Goal: Information Seeking & Learning: Learn about a topic

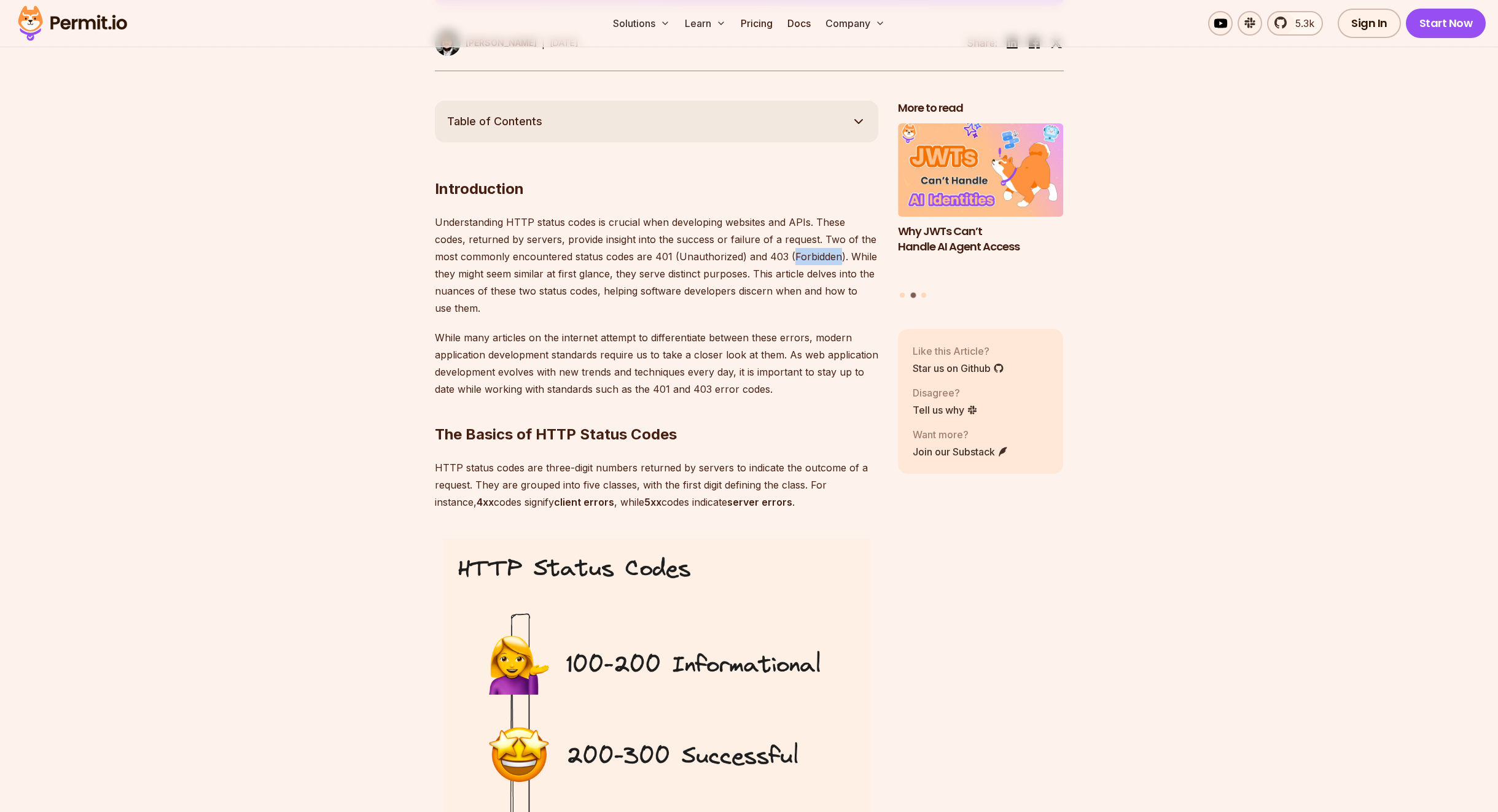
scroll to position [655, 0]
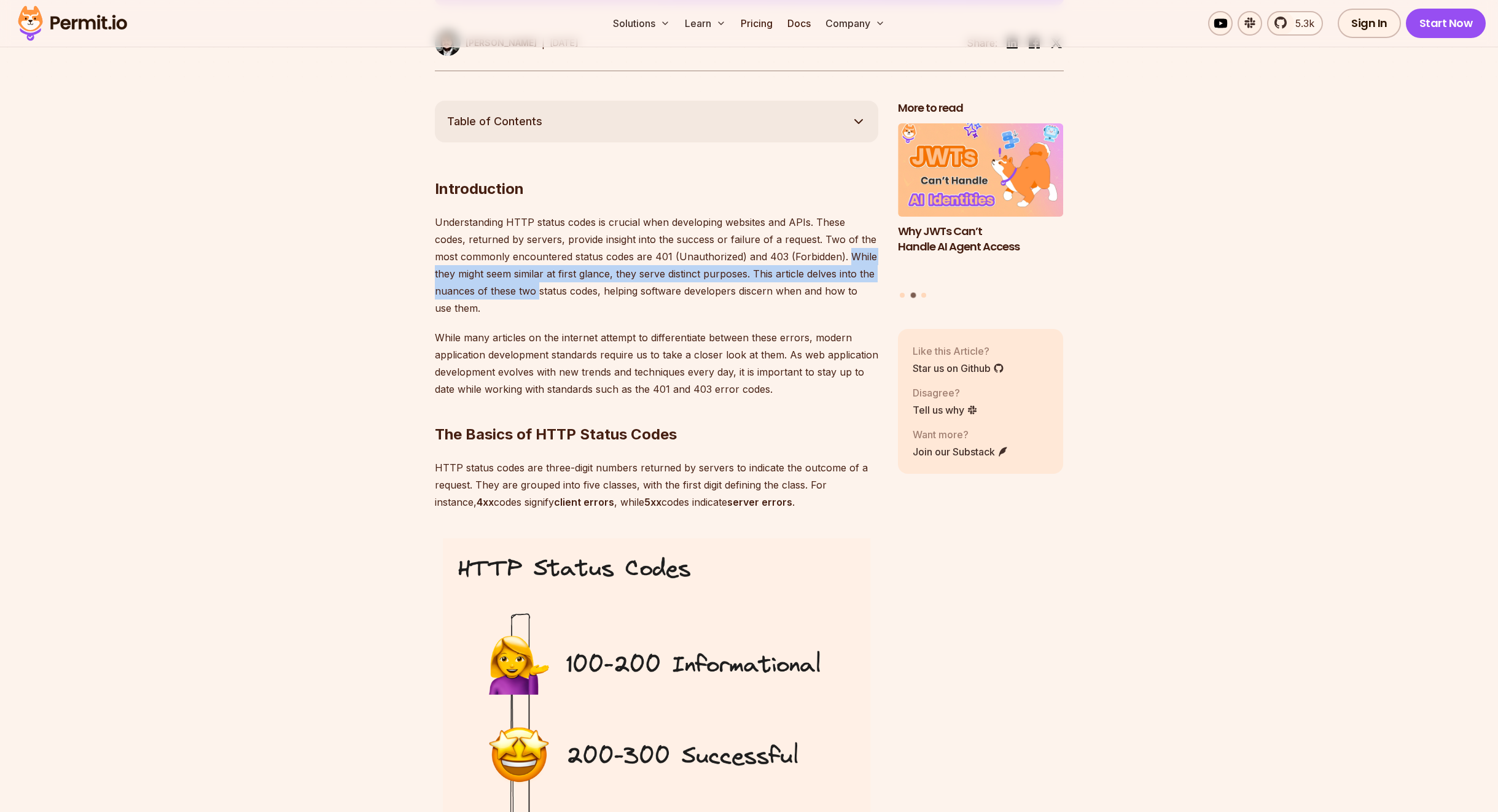
drag, startPoint x: 824, startPoint y: 260, endPoint x: 536, endPoint y: 285, distance: 289.1
click at [536, 285] on p "Understanding HTTP status codes is crucial when developing websites and APIs. T…" at bounding box center [657, 265] width 443 height 104
click at [533, 277] on p "Understanding HTTP status codes is crucial when developing websites and APIs. T…" at bounding box center [657, 265] width 443 height 104
drag, startPoint x: 569, startPoint y: 274, endPoint x: 718, endPoint y: 278, distance: 149.1
click at [718, 278] on p "Understanding HTTP status codes is crucial when developing websites and APIs. T…" at bounding box center [657, 265] width 443 height 104
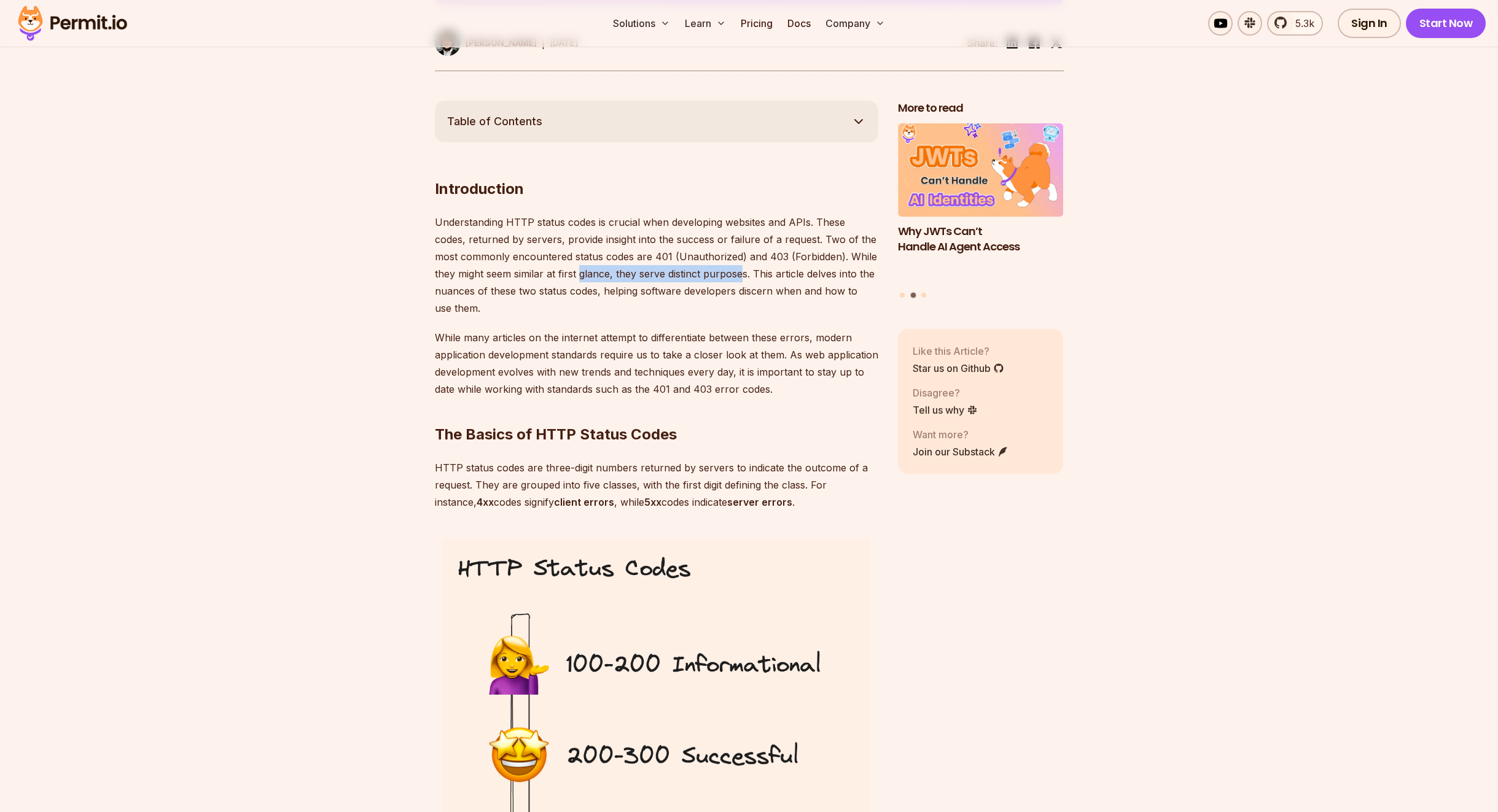
click at [719, 278] on p "Understanding HTTP status codes is crucial when developing websites and APIs. T…" at bounding box center [657, 265] width 443 height 104
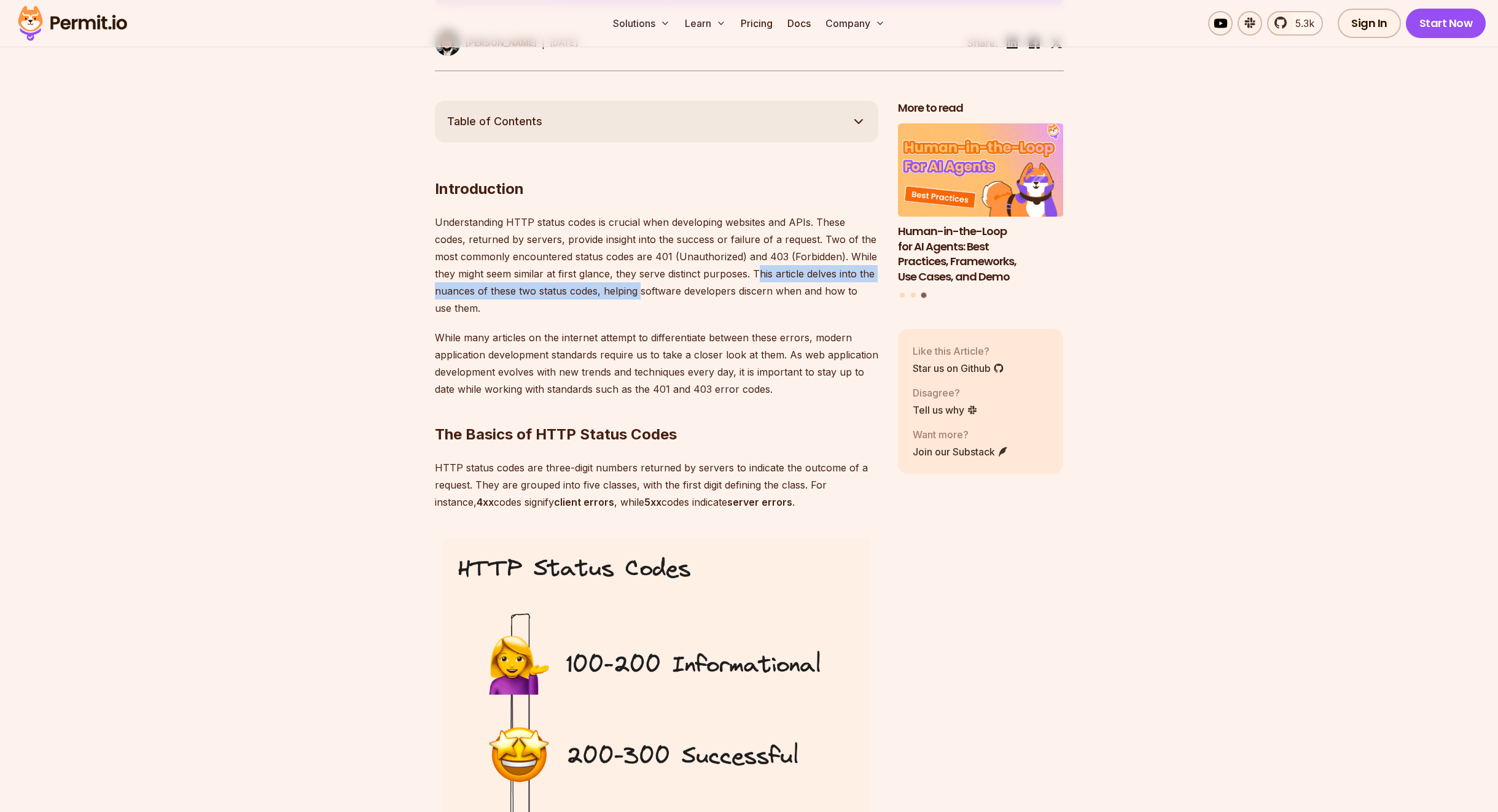
drag, startPoint x: 735, startPoint y: 277, endPoint x: 639, endPoint y: 294, distance: 97.5
click at [639, 294] on p "Understanding HTTP status codes is crucial when developing websites and APIs. T…" at bounding box center [657, 265] width 443 height 104
drag, startPoint x: 639, startPoint y: 294, endPoint x: 531, endPoint y: 290, distance: 108.1
click at [637, 294] on p "Understanding HTTP status codes is crucial when developing websites and APIs. T…" at bounding box center [657, 265] width 443 height 104
click at [493, 290] on p "Understanding HTTP status codes is crucial when developing websites and APIs. T…" at bounding box center [657, 265] width 443 height 104
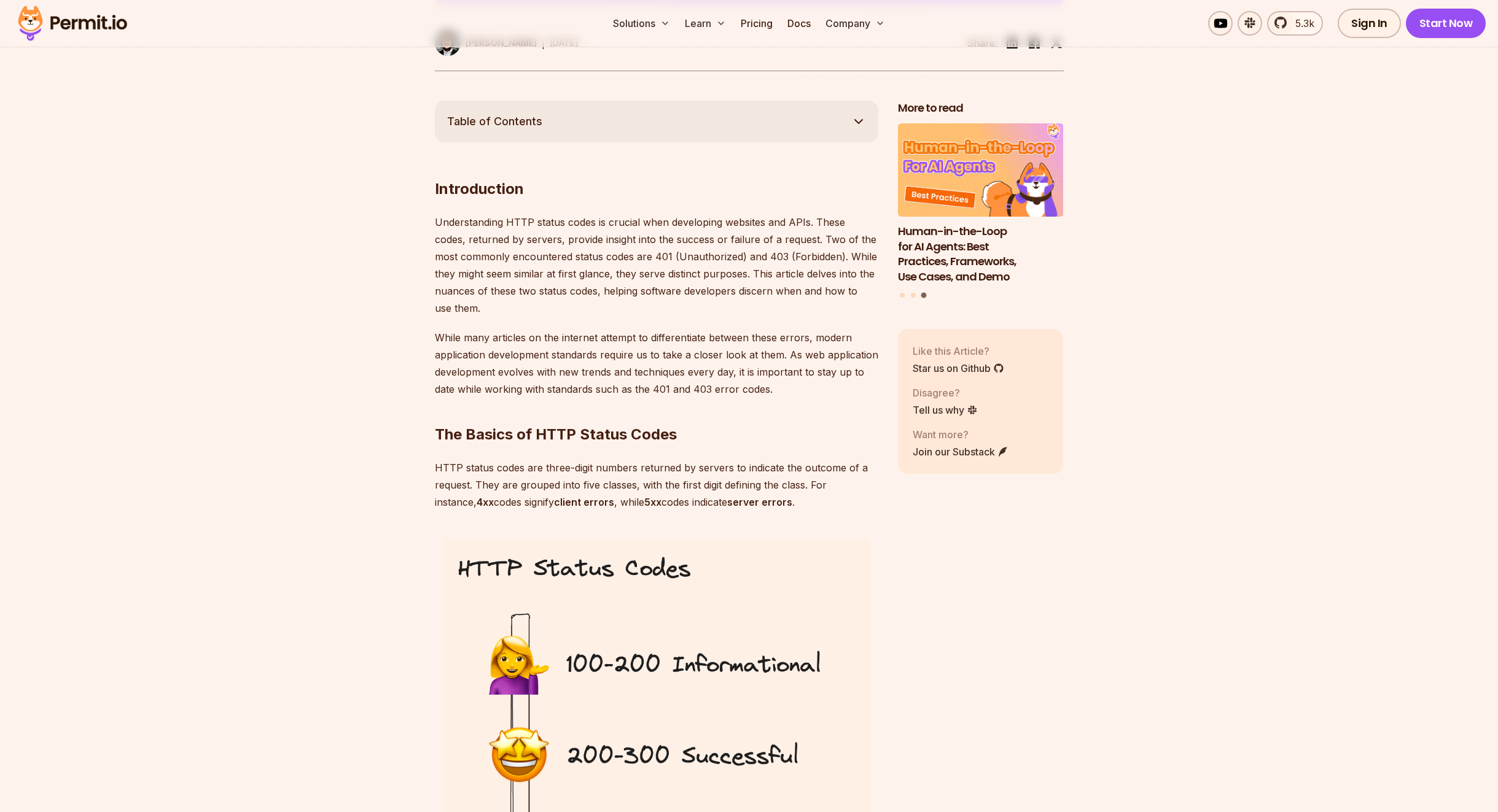
click at [653, 293] on p "Understanding HTTP status codes is crucial when developing websites and APIs. T…" at bounding box center [657, 265] width 443 height 104
drag, startPoint x: 819, startPoint y: 298, endPoint x: 836, endPoint y: 299, distance: 17.0
click at [836, 299] on p "Understanding HTTP status codes is crucial when developing websites and APIs. T…" at bounding box center [657, 265] width 443 height 104
drag, startPoint x: 683, startPoint y: 302, endPoint x: 650, endPoint y: 304, distance: 33.1
click at [679, 302] on p "Understanding HTTP status codes is crucial when developing websites and APIs. T…" at bounding box center [657, 265] width 443 height 104
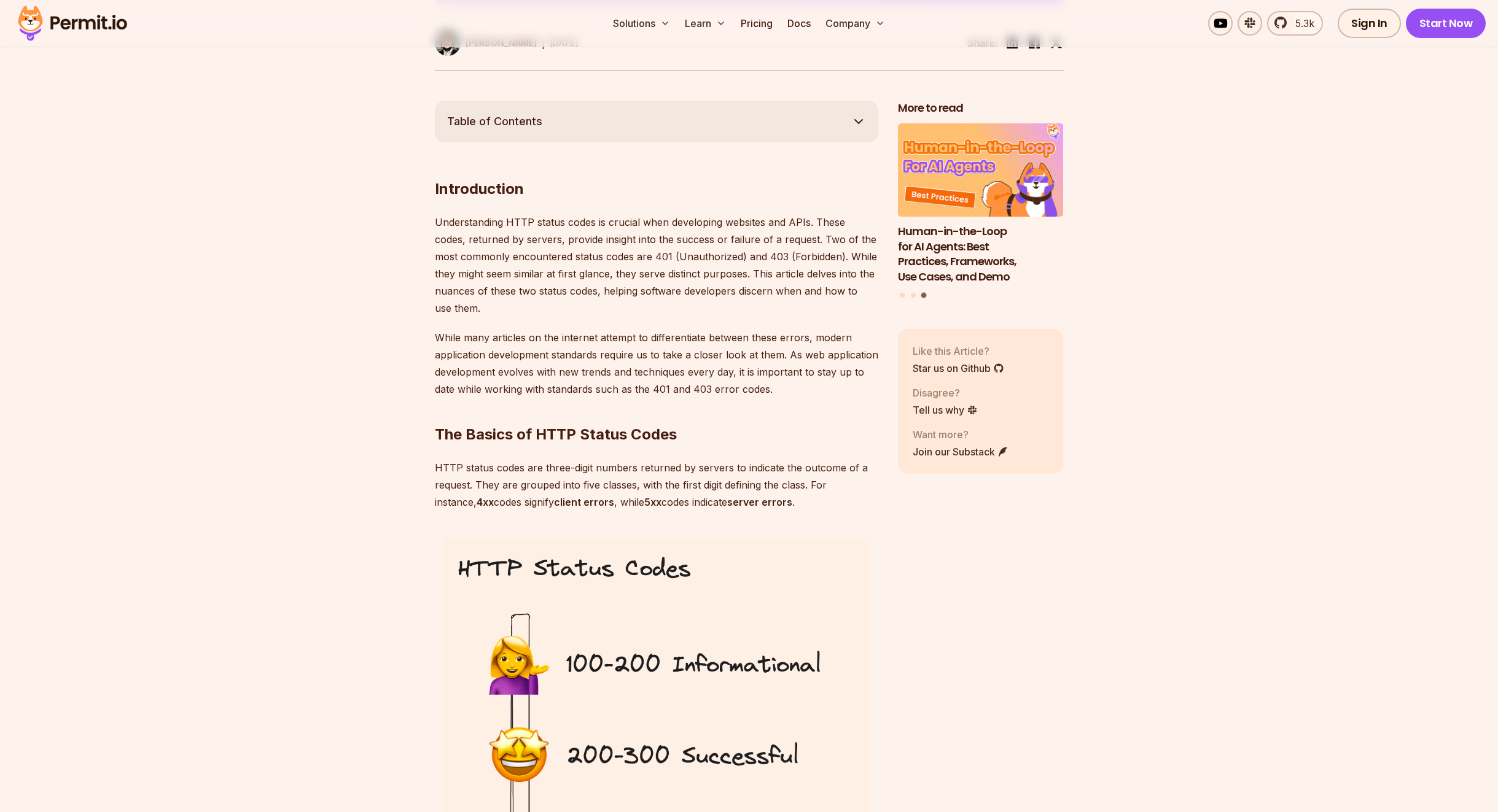
scroll to position [819, 0]
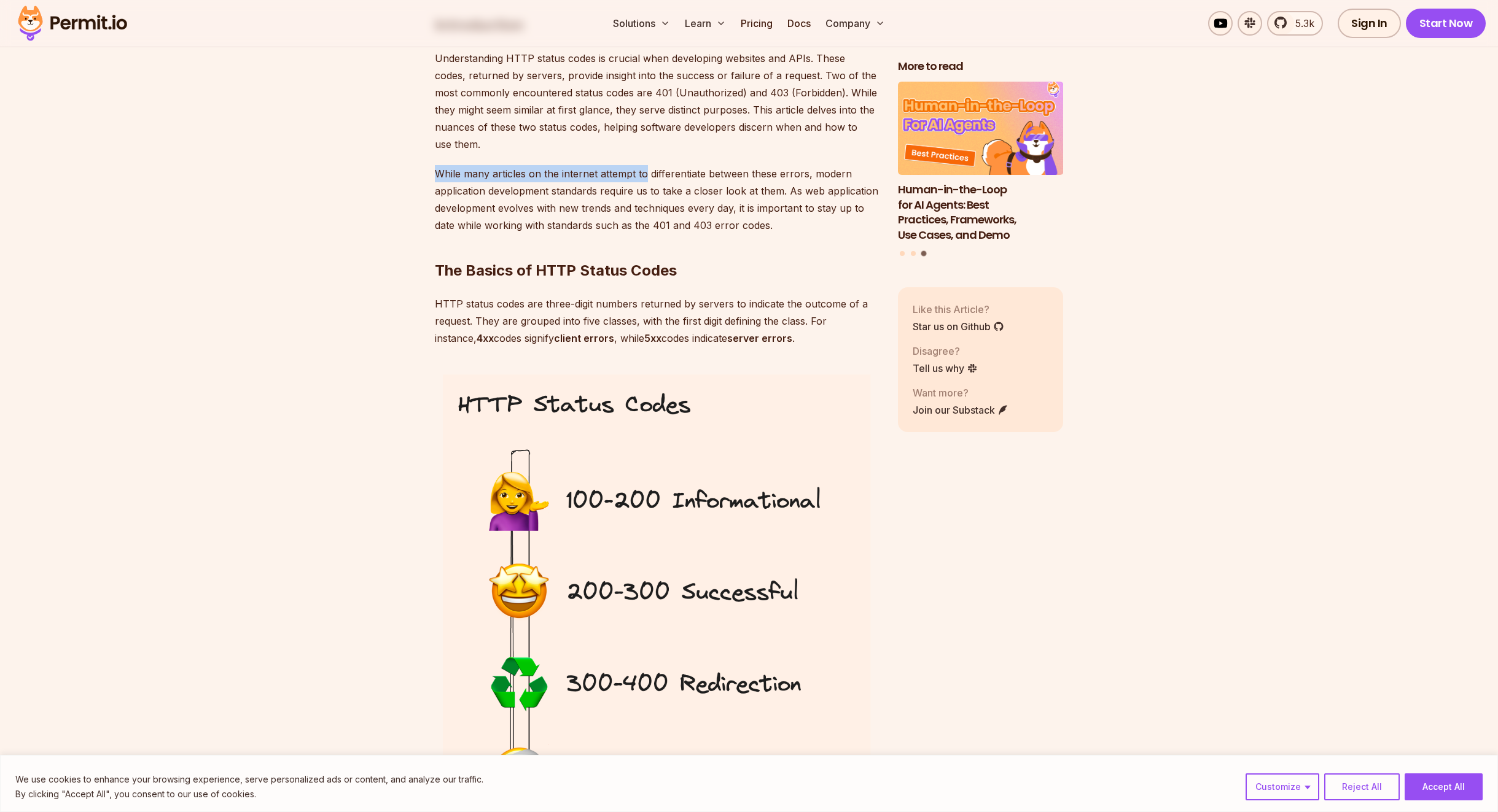
drag, startPoint x: 434, startPoint y: 171, endPoint x: 643, endPoint y: 177, distance: 209.1
click at [643, 177] on p "While many articles on the internet attempt to differentiate between these erro…" at bounding box center [657, 200] width 443 height 69
drag, startPoint x: 720, startPoint y: 177, endPoint x: 835, endPoint y: 179, distance: 115.0
click at [835, 179] on p "While many articles on the internet attempt to differentiate between these erro…" at bounding box center [657, 200] width 443 height 69
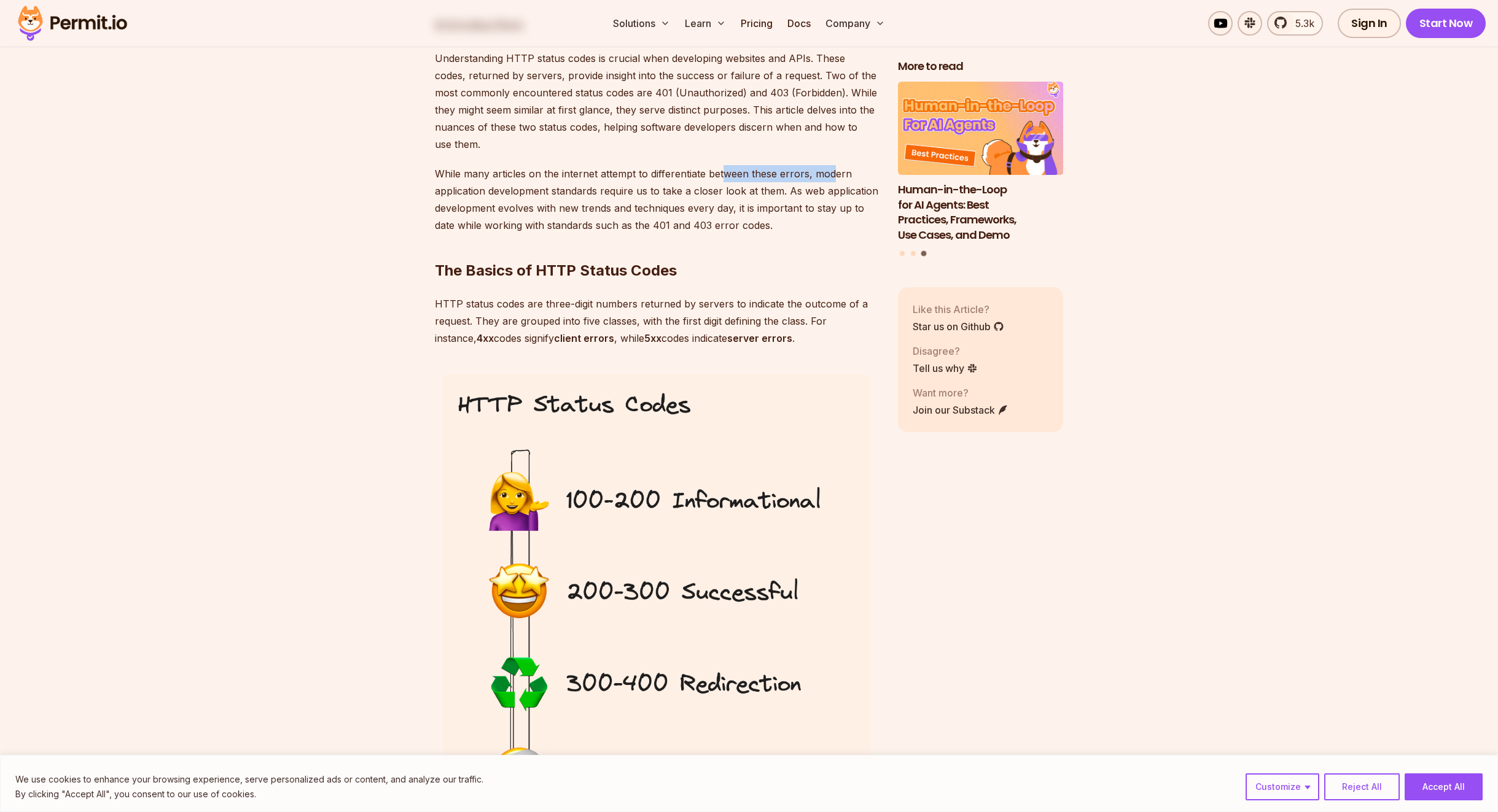
click at [835, 179] on p "While many articles on the internet attempt to differentiate between these erro…" at bounding box center [657, 200] width 443 height 69
drag, startPoint x: 531, startPoint y: 197, endPoint x: 764, endPoint y: 199, distance: 233.0
click at [764, 199] on p "While many articles on the internet attempt to differentiate between these erro…" at bounding box center [657, 200] width 443 height 69
drag, startPoint x: 767, startPoint y: 208, endPoint x: 777, endPoint y: 215, distance: 12.2
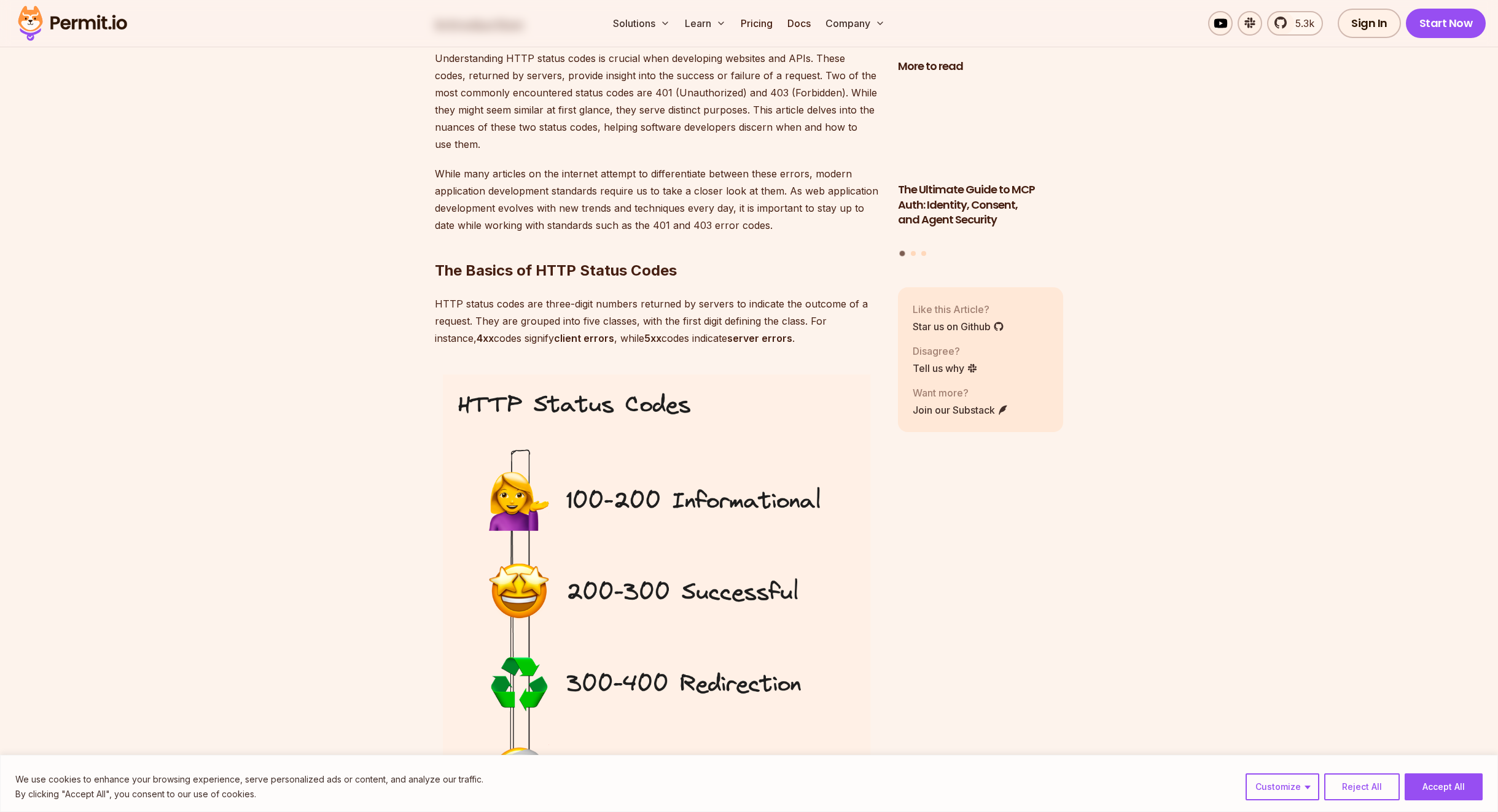
click at [777, 215] on h2 "The Basics of HTTP Status Codes" at bounding box center [657, 246] width 443 height 69
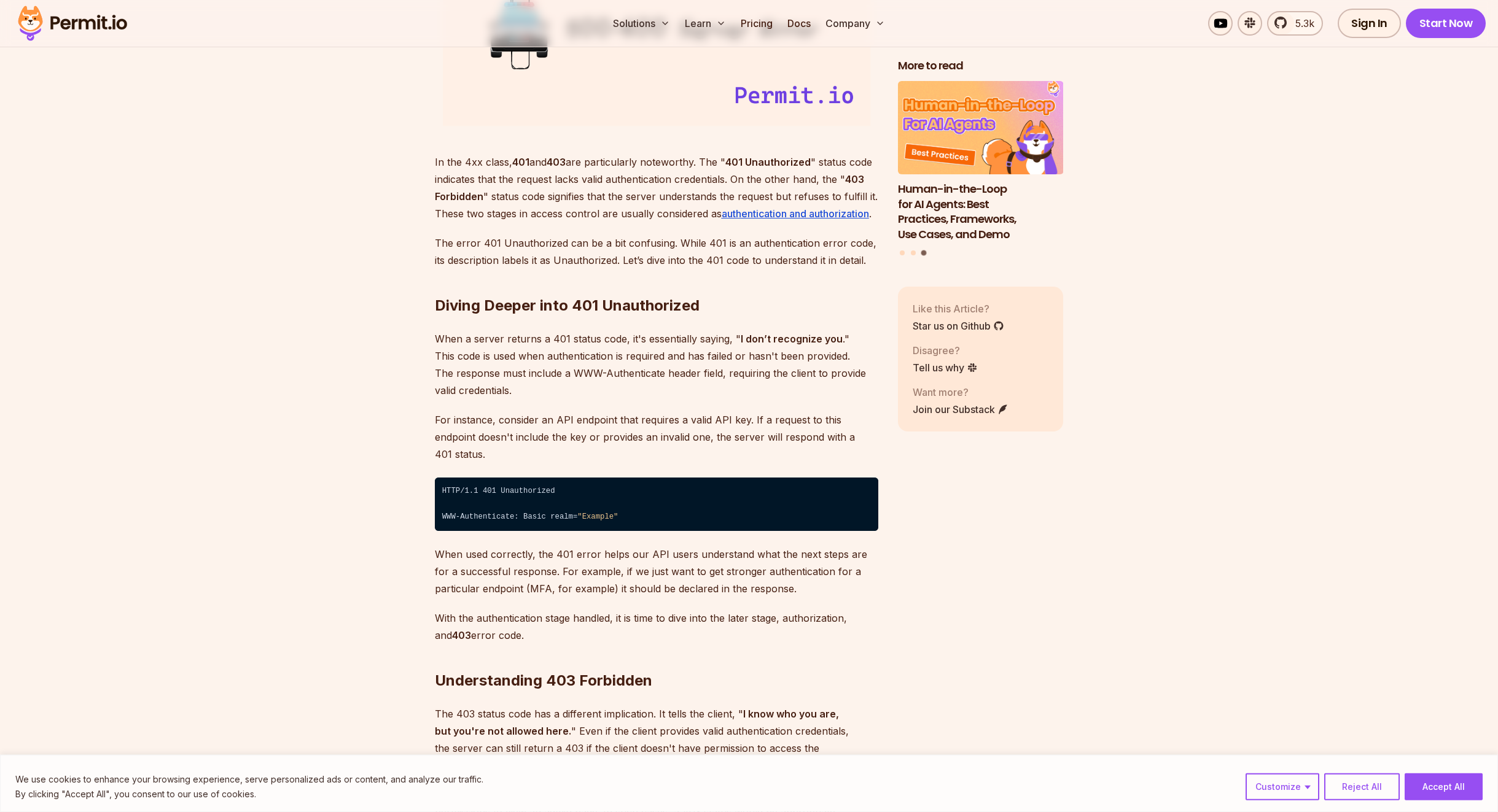
scroll to position [1705, 0]
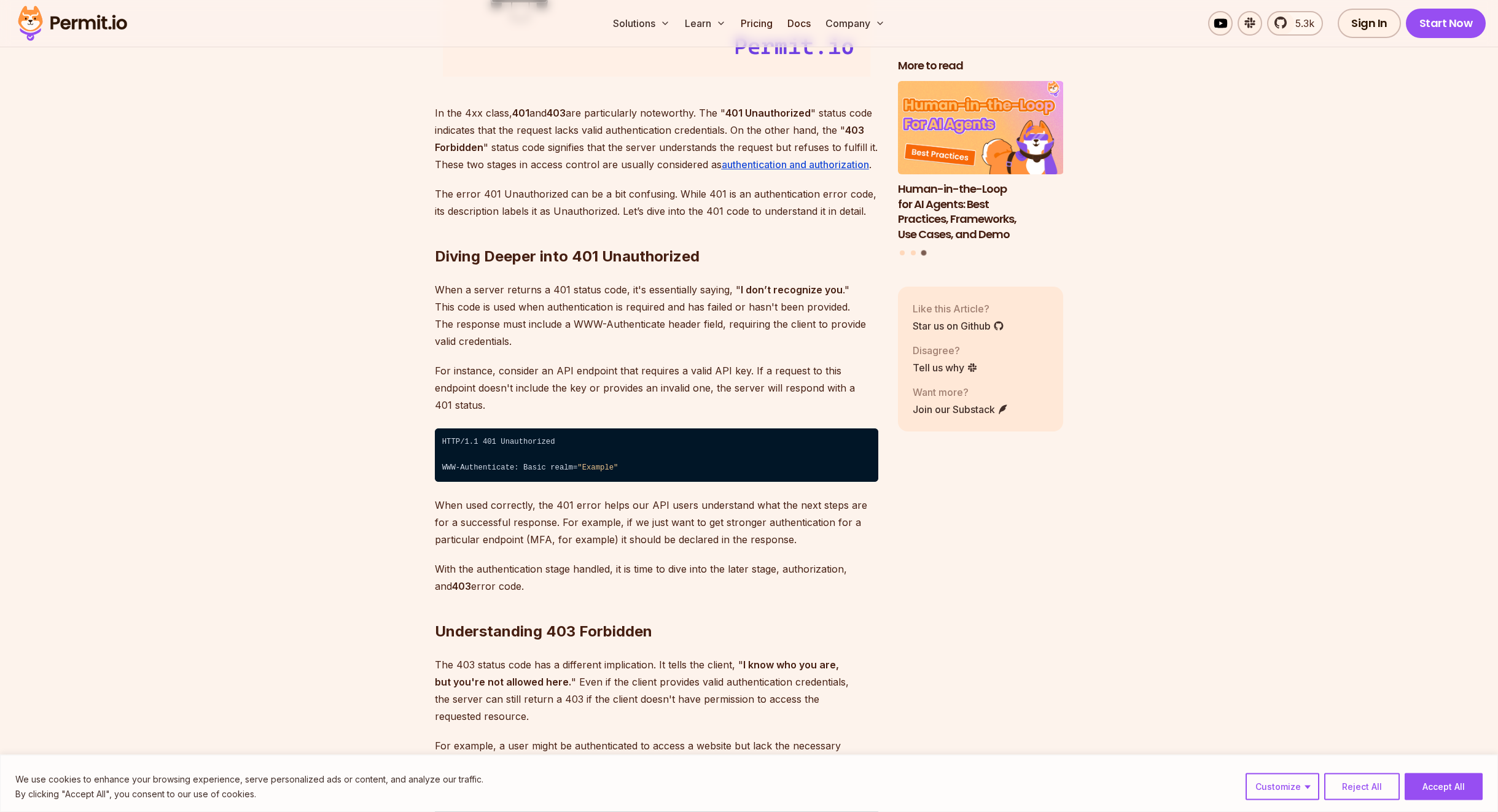
drag, startPoint x: 433, startPoint y: 291, endPoint x: 723, endPoint y: 281, distance: 290.2
drag, startPoint x: 759, startPoint y: 291, endPoint x: 821, endPoint y: 293, distance: 62.0
click at [820, 293] on strong "I don’t recognize you" at bounding box center [792, 289] width 102 height 12
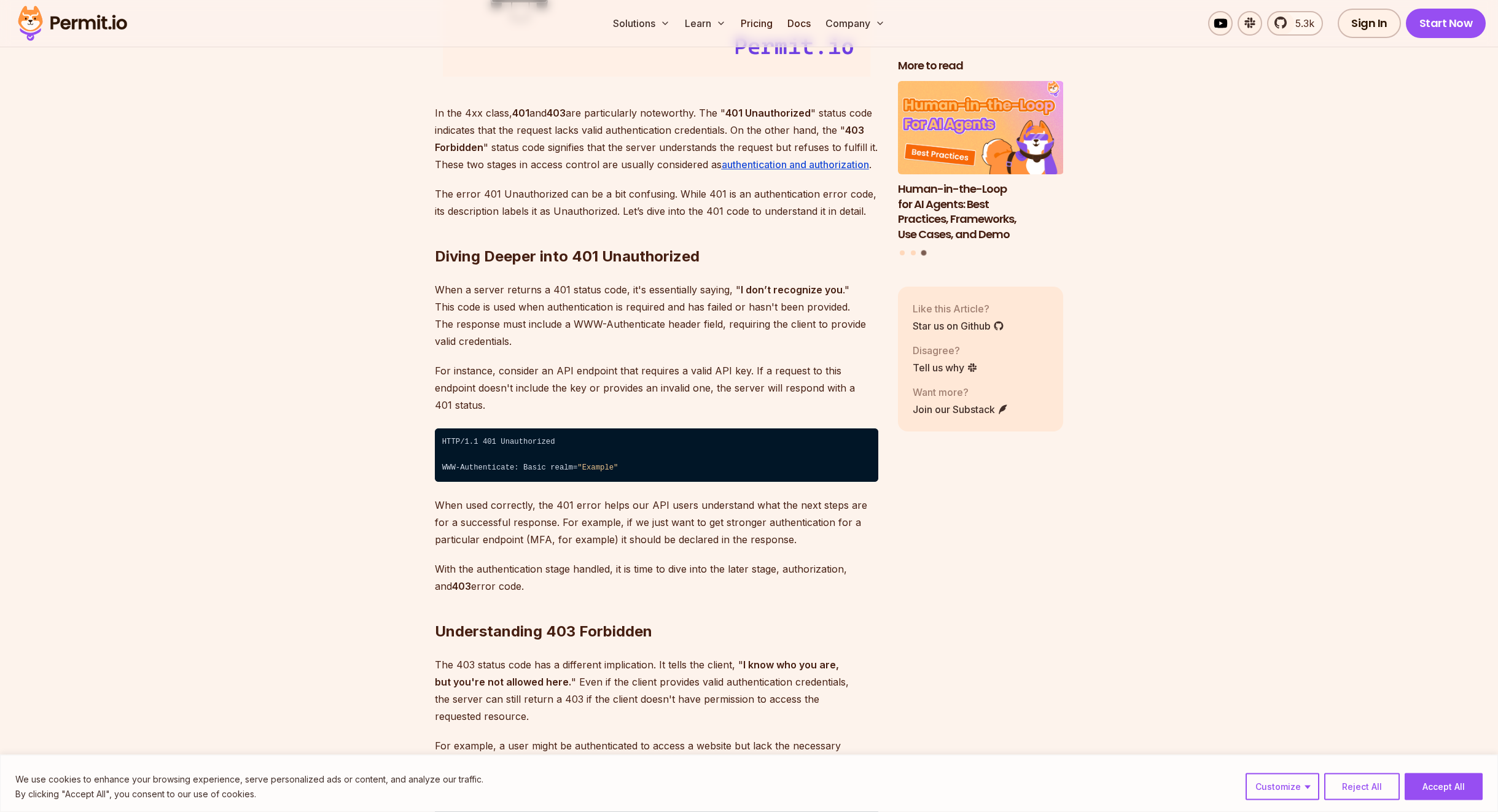
click at [824, 292] on strong "I don’t recognize you" at bounding box center [792, 289] width 102 height 12
drag, startPoint x: 848, startPoint y: 288, endPoint x: 617, endPoint y: 323, distance: 233.6
click at [629, 323] on p "When a server returns a 401 status code, it's essentially saying, " I don’t rec…" at bounding box center [657, 315] width 443 height 69
click at [462, 331] on p "When a server returns a 401 status code, it's essentially saying, " I don’t rec…" at bounding box center [657, 315] width 443 height 69
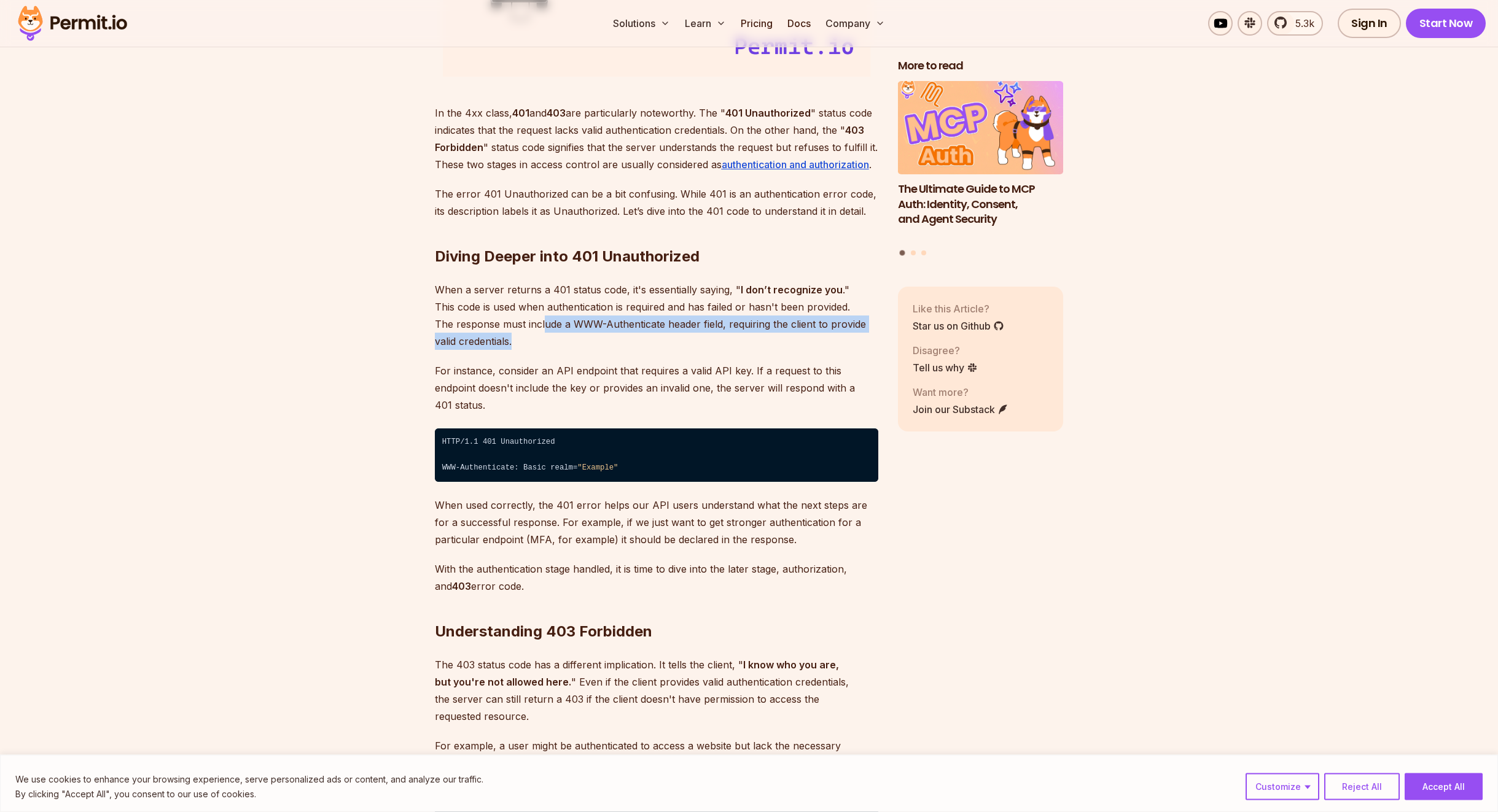
drag, startPoint x: 524, startPoint y: 324, endPoint x: 806, endPoint y: 341, distance: 282.5
click at [797, 341] on p "When a server returns a 401 status code, it's essentially saying, " I don’t rec…" at bounding box center [657, 315] width 443 height 69
click at [811, 341] on p "When a server returns a 401 status code, it's essentially saying, " I don’t rec…" at bounding box center [657, 315] width 443 height 69
drag, startPoint x: 777, startPoint y: 323, endPoint x: 791, endPoint y: 333, distance: 17.2
click at [804, 330] on p "When a server returns a 401 status code, it's essentially saying, " I don’t rec…" at bounding box center [657, 315] width 443 height 69
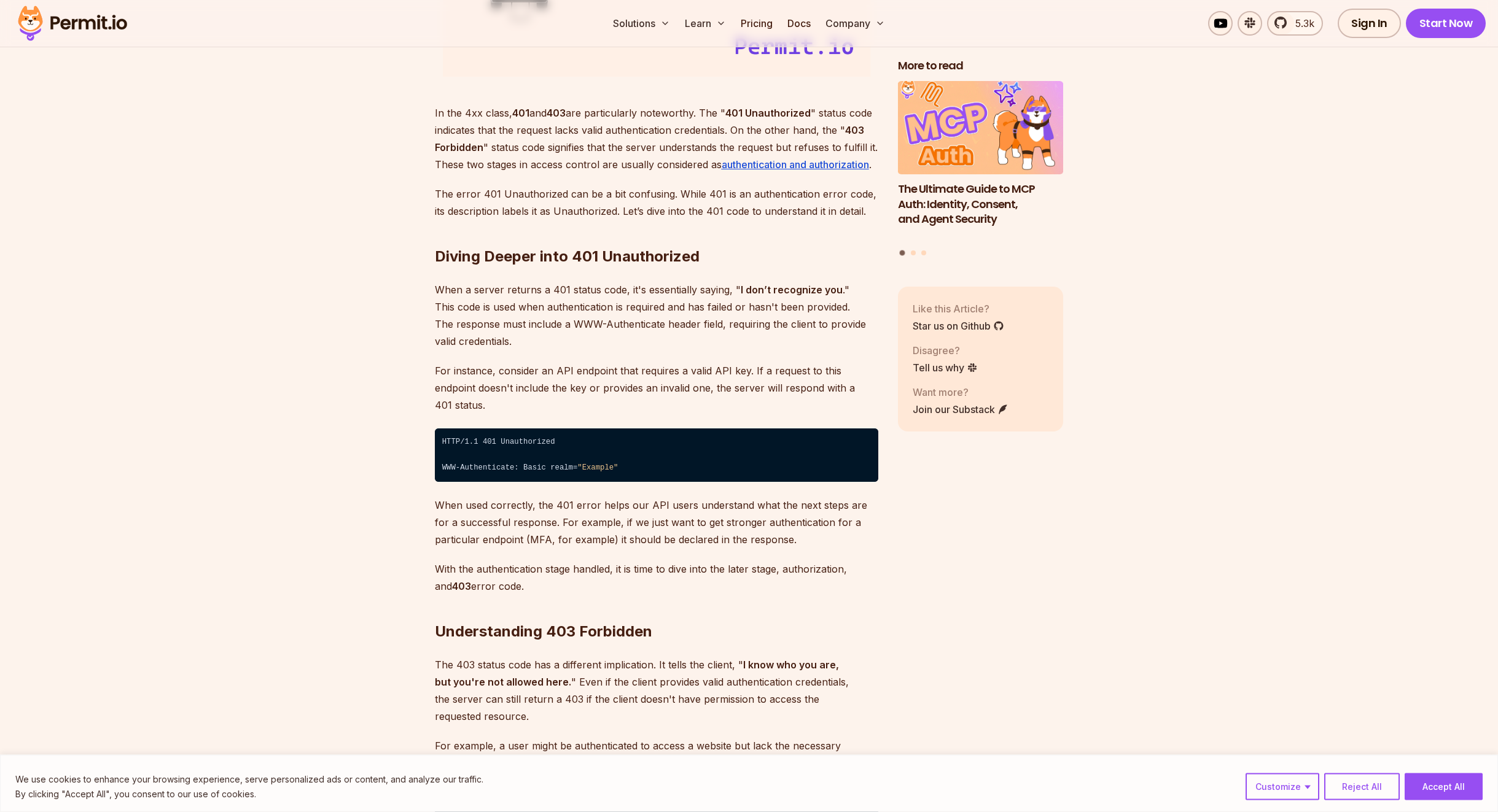
click at [791, 333] on p "When a server returns a 401 status code, it's essentially saying, " I don’t rec…" at bounding box center [657, 315] width 443 height 69
drag, startPoint x: 576, startPoint y: 338, endPoint x: 490, endPoint y: 339, distance: 86.0
click at [572, 338] on p "When a server returns a 401 status code, it's essentially saying, " I don’t rec…" at bounding box center [657, 315] width 443 height 69
click at [453, 339] on p "When a server returns a 401 status code, it's essentially saying, " I don’t rec…" at bounding box center [657, 315] width 443 height 69
drag, startPoint x: 420, startPoint y: 364, endPoint x: 627, endPoint y: 370, distance: 207.1
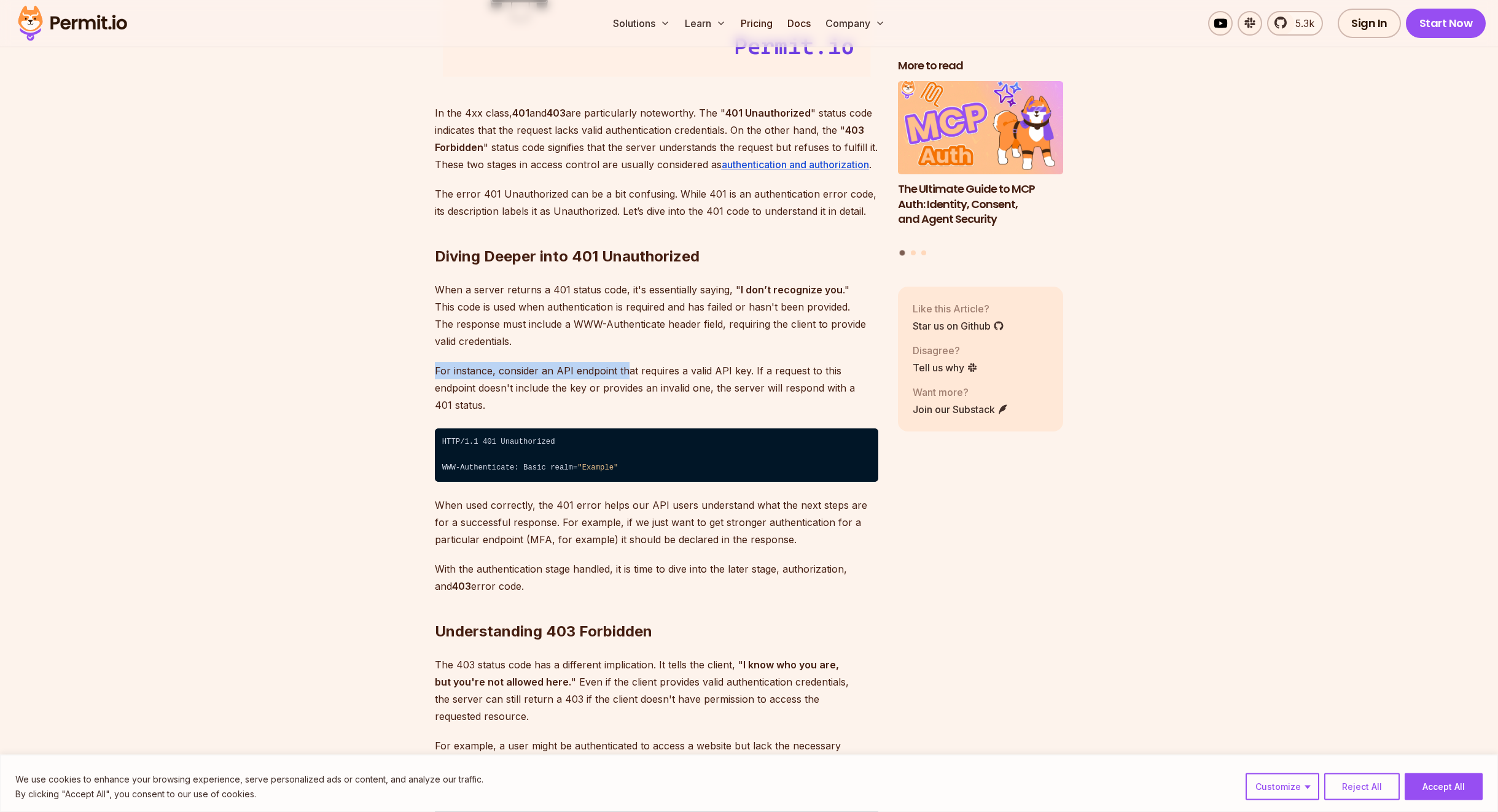
click at [627, 370] on p "For instance, consider an API endpoint that requires a valid API key. If a requ…" at bounding box center [657, 388] width 443 height 51
click at [576, 370] on p "For instance, consider an API endpoint that requires a valid API key. If a requ…" at bounding box center [657, 388] width 443 height 51
drag, startPoint x: 523, startPoint y: 371, endPoint x: 625, endPoint y: 371, distance: 102.0
click at [621, 371] on p "For instance, consider an API endpoint that requires a valid API key. If a requ…" at bounding box center [657, 388] width 443 height 51
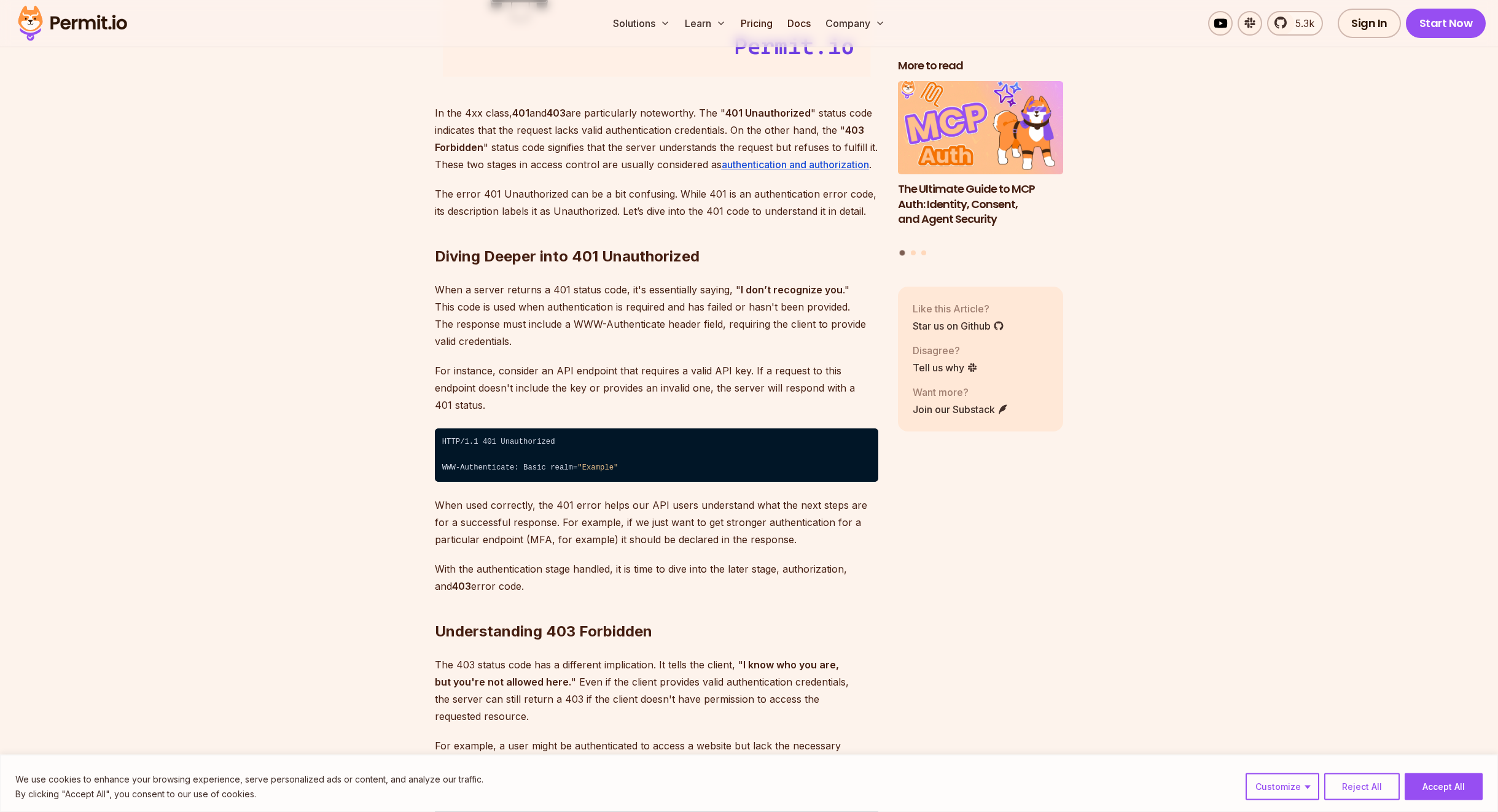
click at [629, 371] on p "For instance, consider an API endpoint that requires a valid API key. If a requ…" at bounding box center [657, 388] width 443 height 51
drag, startPoint x: 697, startPoint y: 373, endPoint x: 773, endPoint y: 376, distance: 76.1
click at [773, 376] on p "For instance, consider an API endpoint that requires a valid API key. If a requ…" at bounding box center [657, 388] width 443 height 51
click at [780, 376] on p "For instance, consider an API endpoint that requires a valid API key. If a requ…" at bounding box center [657, 388] width 443 height 51
drag, startPoint x: 743, startPoint y: 370, endPoint x: 786, endPoint y: 396, distance: 50.2
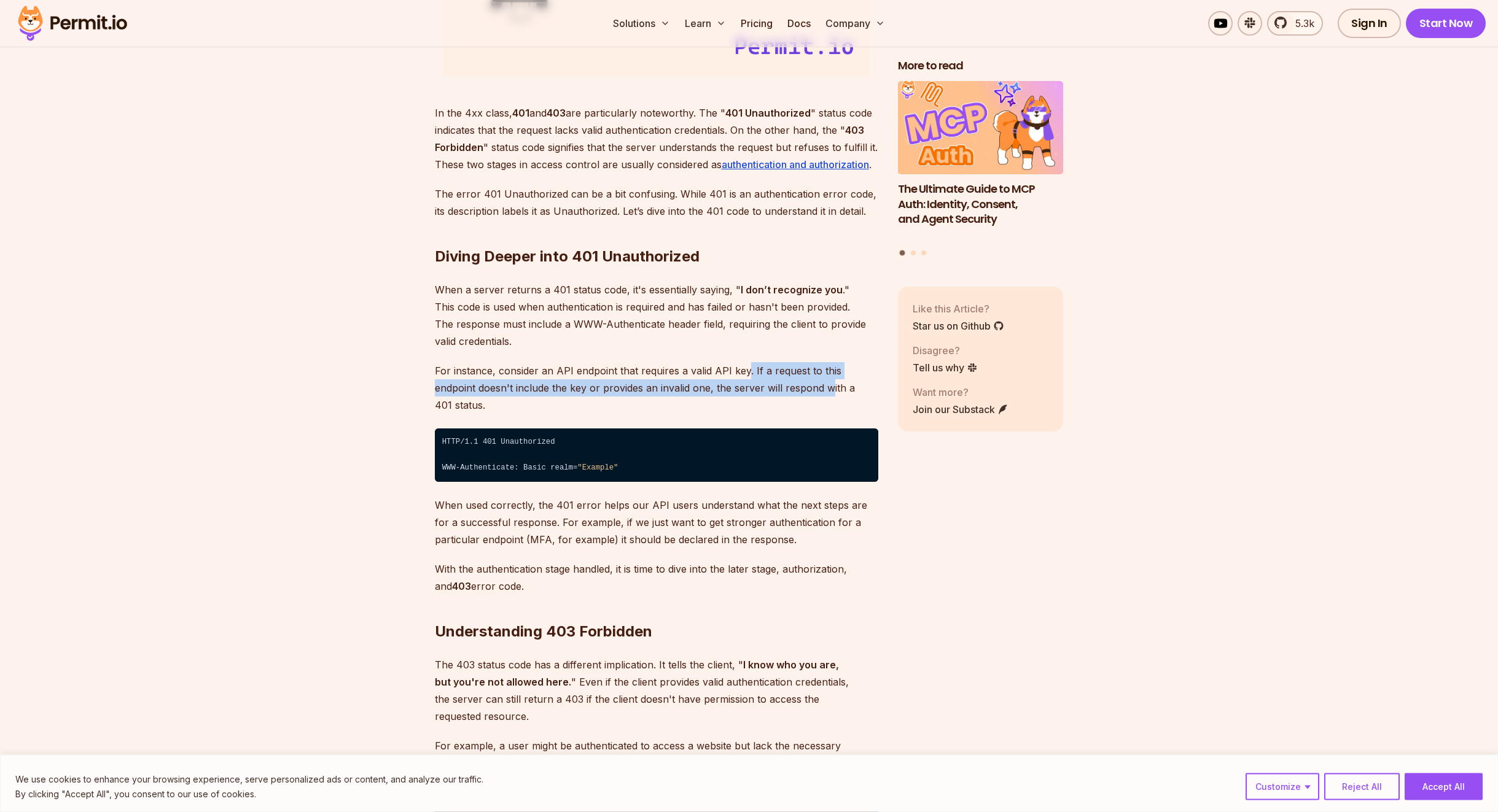
click at [786, 396] on p "For instance, consider an API endpoint that requires a valid API key. If a requ…" at bounding box center [657, 388] width 443 height 51
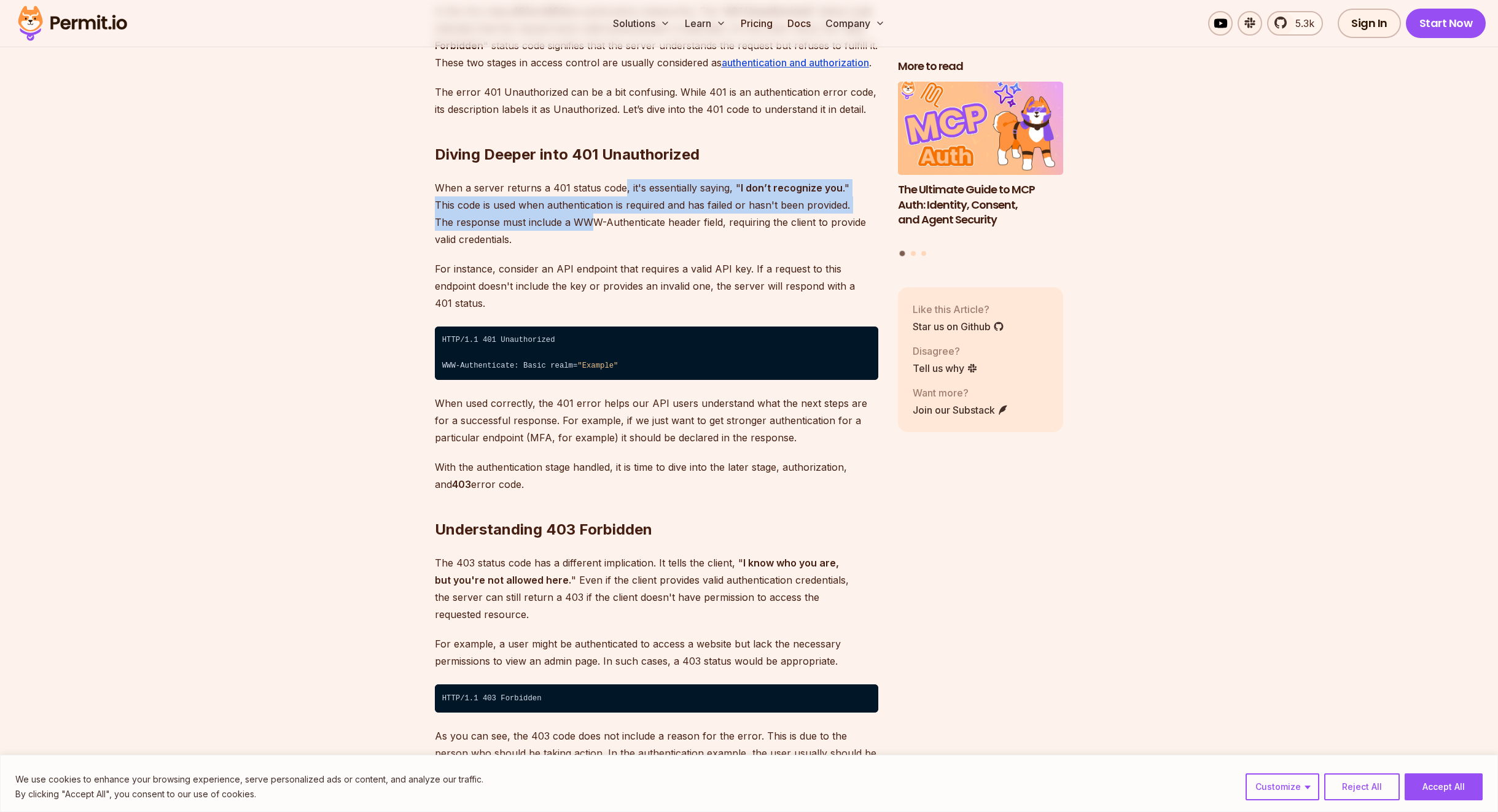
drag, startPoint x: 640, startPoint y: 192, endPoint x: 560, endPoint y: 216, distance: 83.5
click at [566, 217] on p "When a server returns a 401 status code, it's essentially saying, " I don’t rec…" at bounding box center [657, 213] width 443 height 69
click at [550, 213] on p "When a server returns a 401 status code, it's essentially saying, " I don’t rec…" at bounding box center [657, 213] width 443 height 69
drag, startPoint x: 511, startPoint y: 205, endPoint x: 686, endPoint y: 207, distance: 175.0
click at [686, 207] on p "When a server returns a 401 status code, it's essentially saying, " I don’t rec…" at bounding box center [657, 213] width 443 height 69
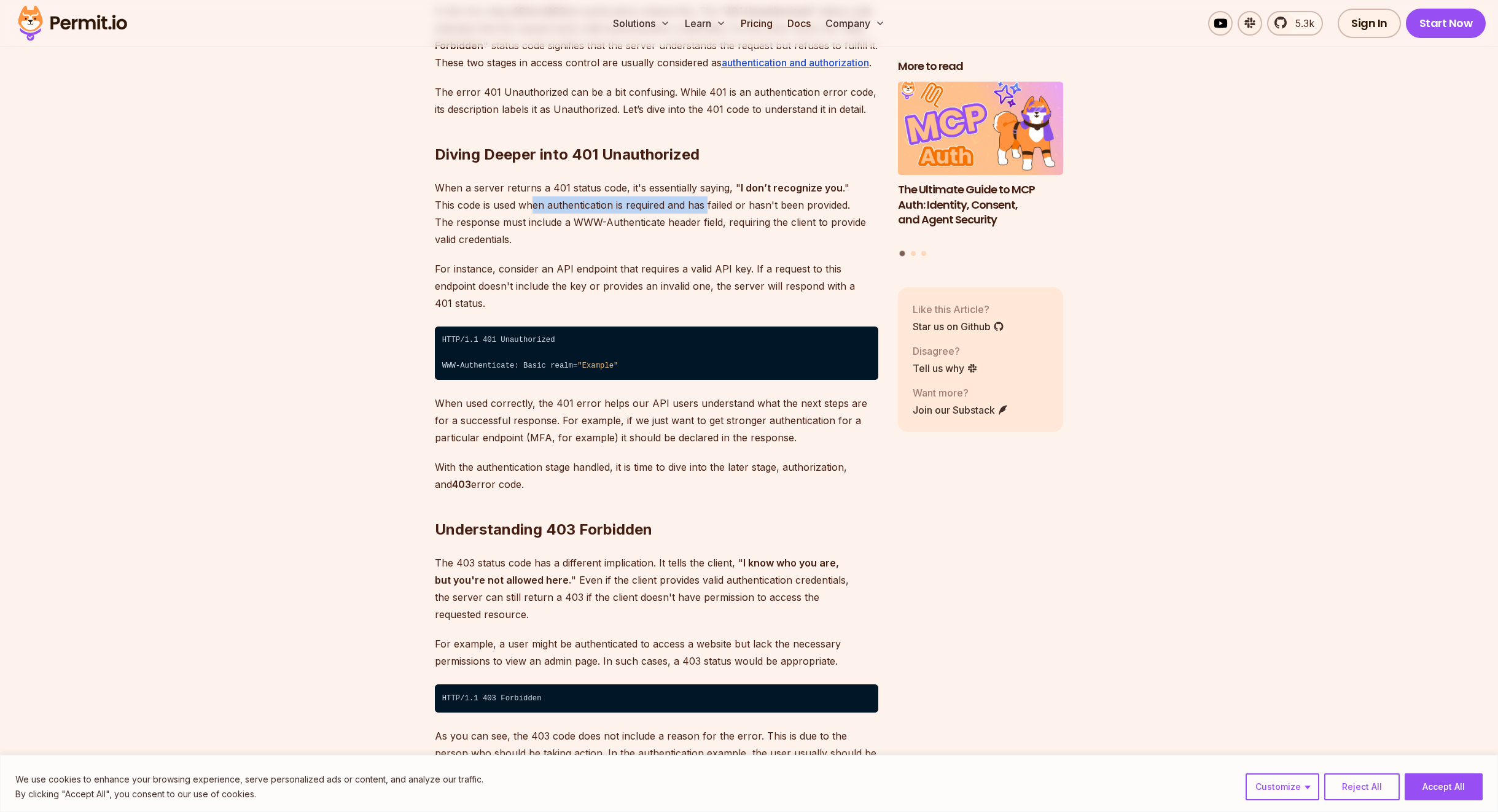
drag, startPoint x: 686, startPoint y: 207, endPoint x: 718, endPoint y: 202, distance: 32.4
click at [686, 207] on p "When a server returns a 401 status code, it's essentially saying, " I don’t rec…" at bounding box center [657, 213] width 443 height 69
drag, startPoint x: 723, startPoint y: 202, endPoint x: 826, endPoint y: 202, distance: 103.0
click at [819, 205] on p "When a server returns a 401 status code, it's essentially saying, " I don’t rec…" at bounding box center [657, 213] width 443 height 69
drag, startPoint x: 826, startPoint y: 202, endPoint x: 839, endPoint y: 202, distance: 13.0
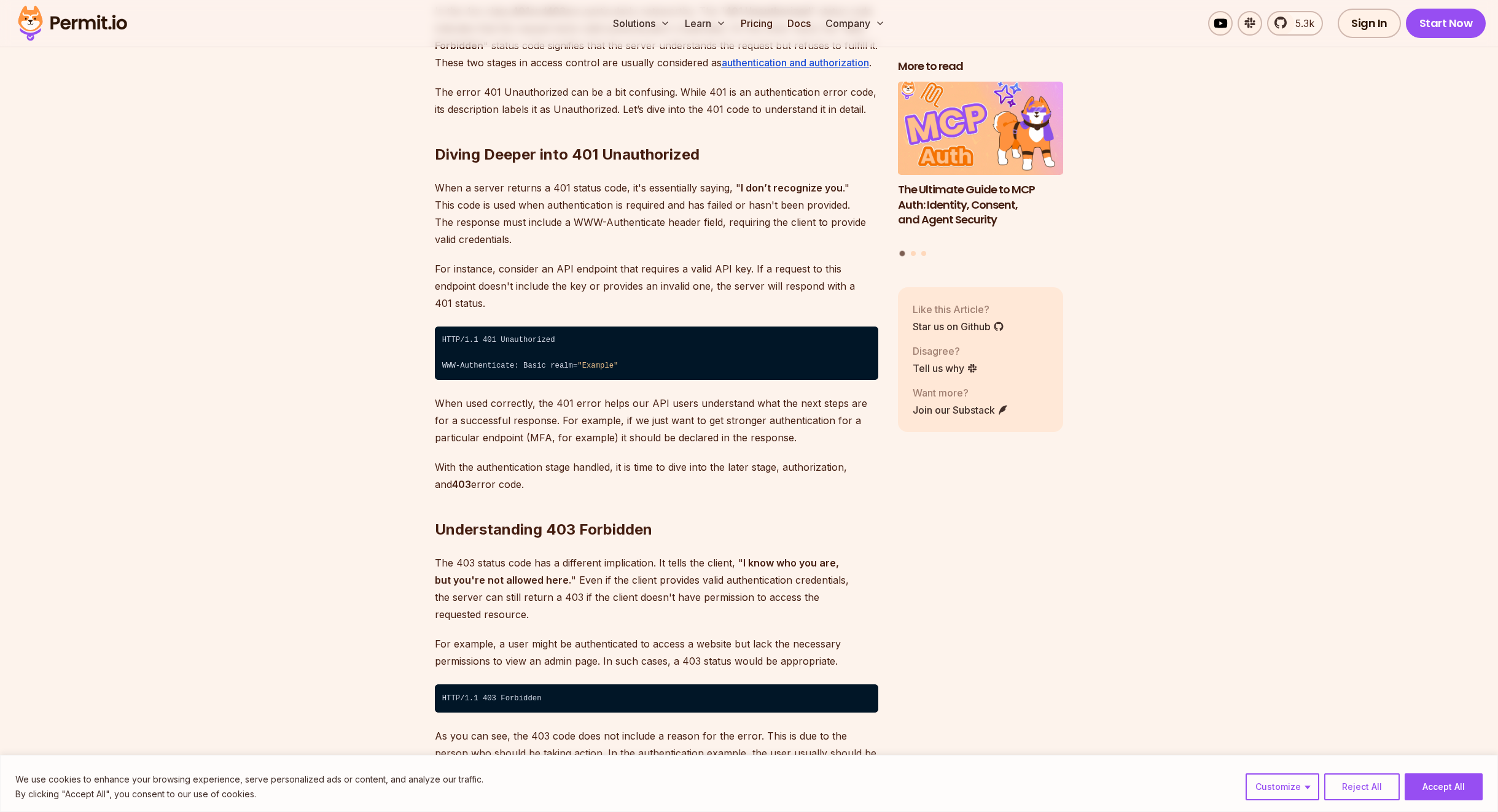
click at [826, 202] on p "When a server returns a 401 status code, it's essentially saying, " I don’t rec…" at bounding box center [657, 213] width 443 height 69
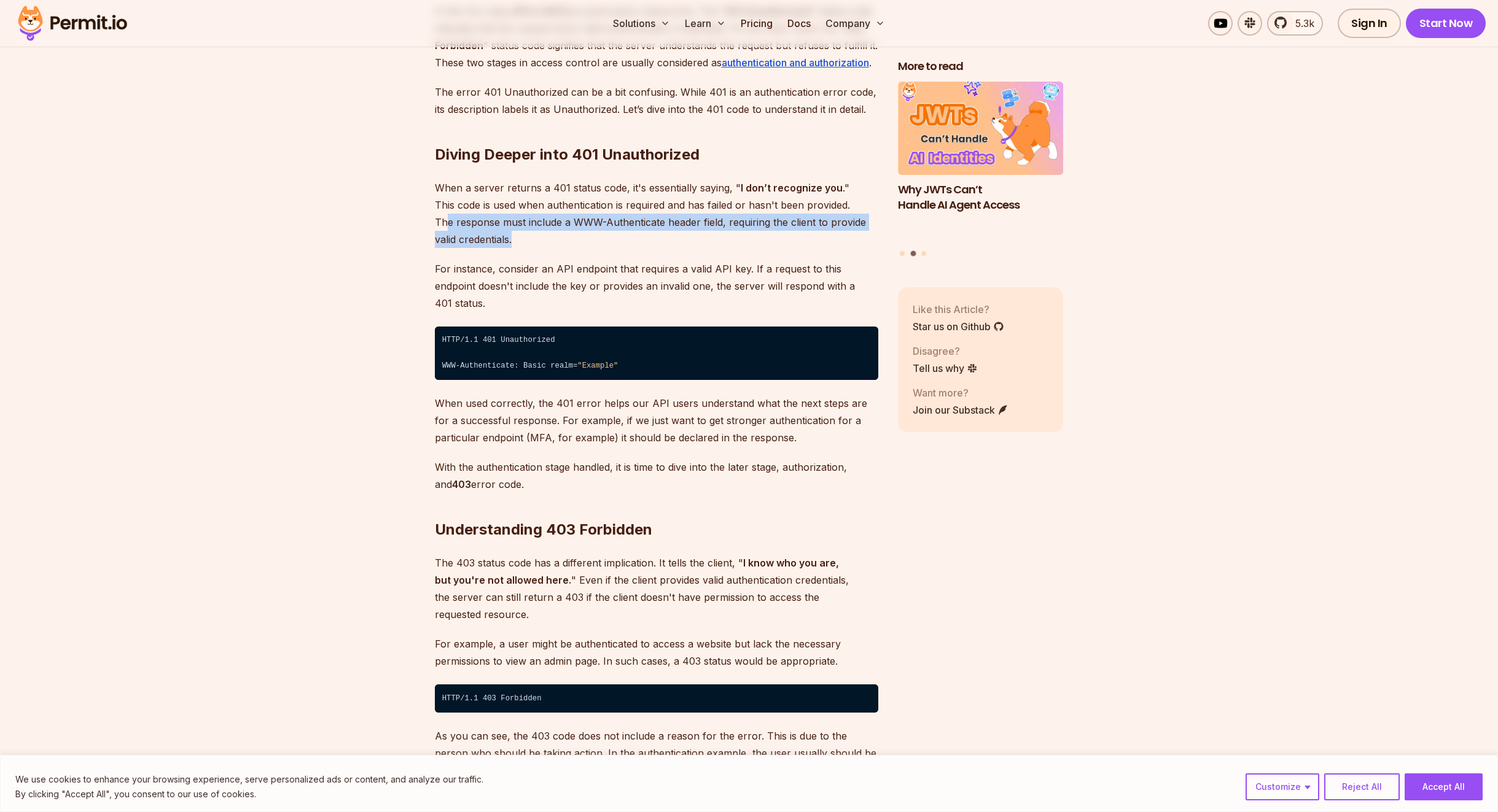
drag, startPoint x: 839, startPoint y: 202, endPoint x: 524, endPoint y: 237, distance: 316.9
click at [524, 237] on p "When a server returns a 401 status code, it's essentially saying, " I don’t rec…" at bounding box center [657, 213] width 443 height 69
click at [516, 229] on p "When a server returns a 401 status code, it's essentially saying, " I don’t rec…" at bounding box center [657, 213] width 443 height 69
drag, startPoint x: 498, startPoint y: 226, endPoint x: 557, endPoint y: 229, distance: 59.1
click at [557, 229] on p "When a server returns a 401 status code, it's essentially saying, " I don’t rec…" at bounding box center [657, 213] width 443 height 69
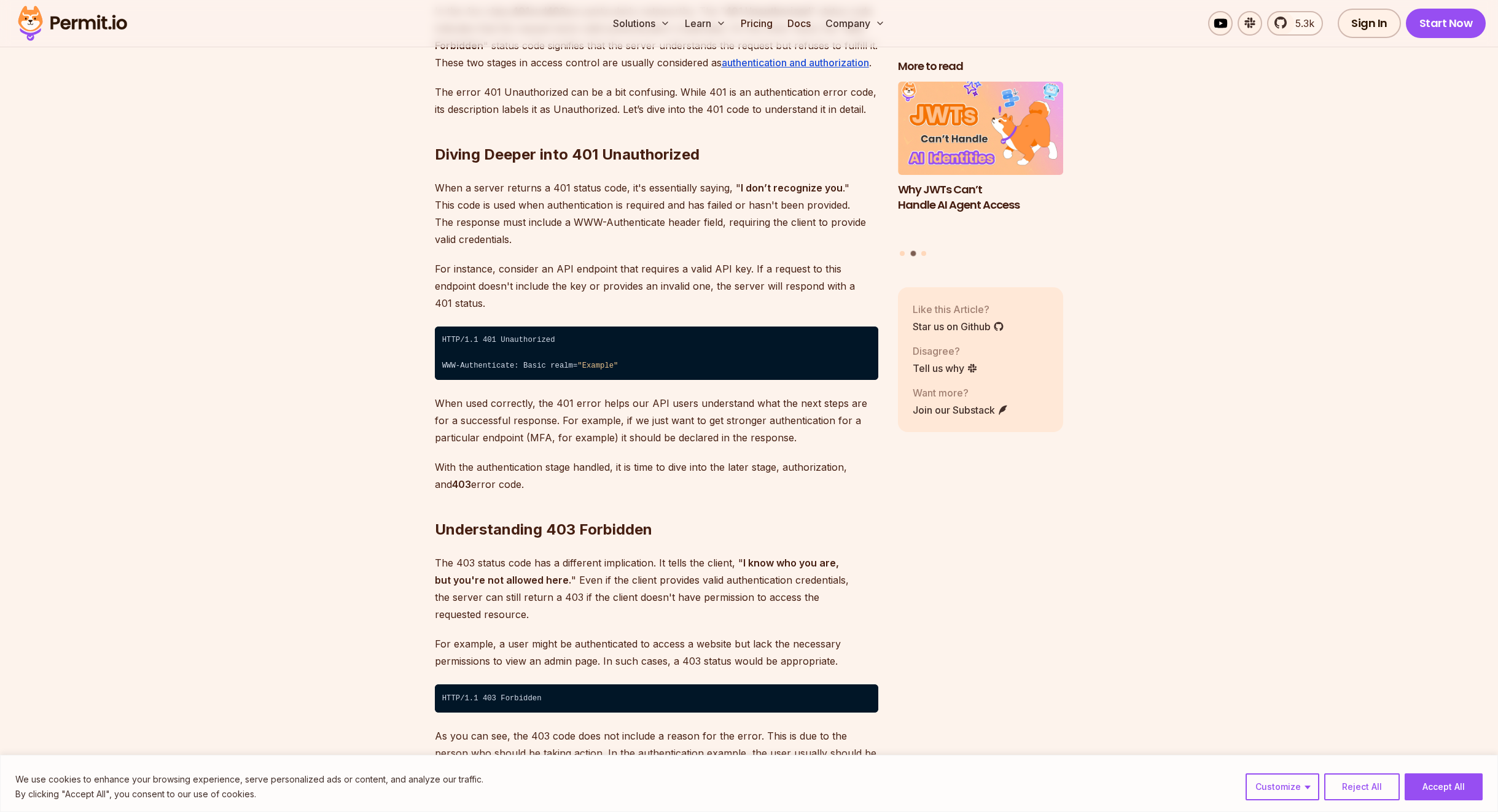
drag, startPoint x: 557, startPoint y: 229, endPoint x: 568, endPoint y: 225, distance: 11.7
click at [562, 227] on p "When a server returns a 401 status code, it's essentially saying, " I don’t rec…" at bounding box center [657, 213] width 443 height 69
drag, startPoint x: 573, startPoint y: 223, endPoint x: 633, endPoint y: 223, distance: 60.0
click at [630, 223] on p "When a server returns a 401 status code, it's essentially saying, " I don’t rec…" at bounding box center [657, 213] width 443 height 69
drag, startPoint x: 641, startPoint y: 223, endPoint x: 681, endPoint y: 223, distance: 40.0
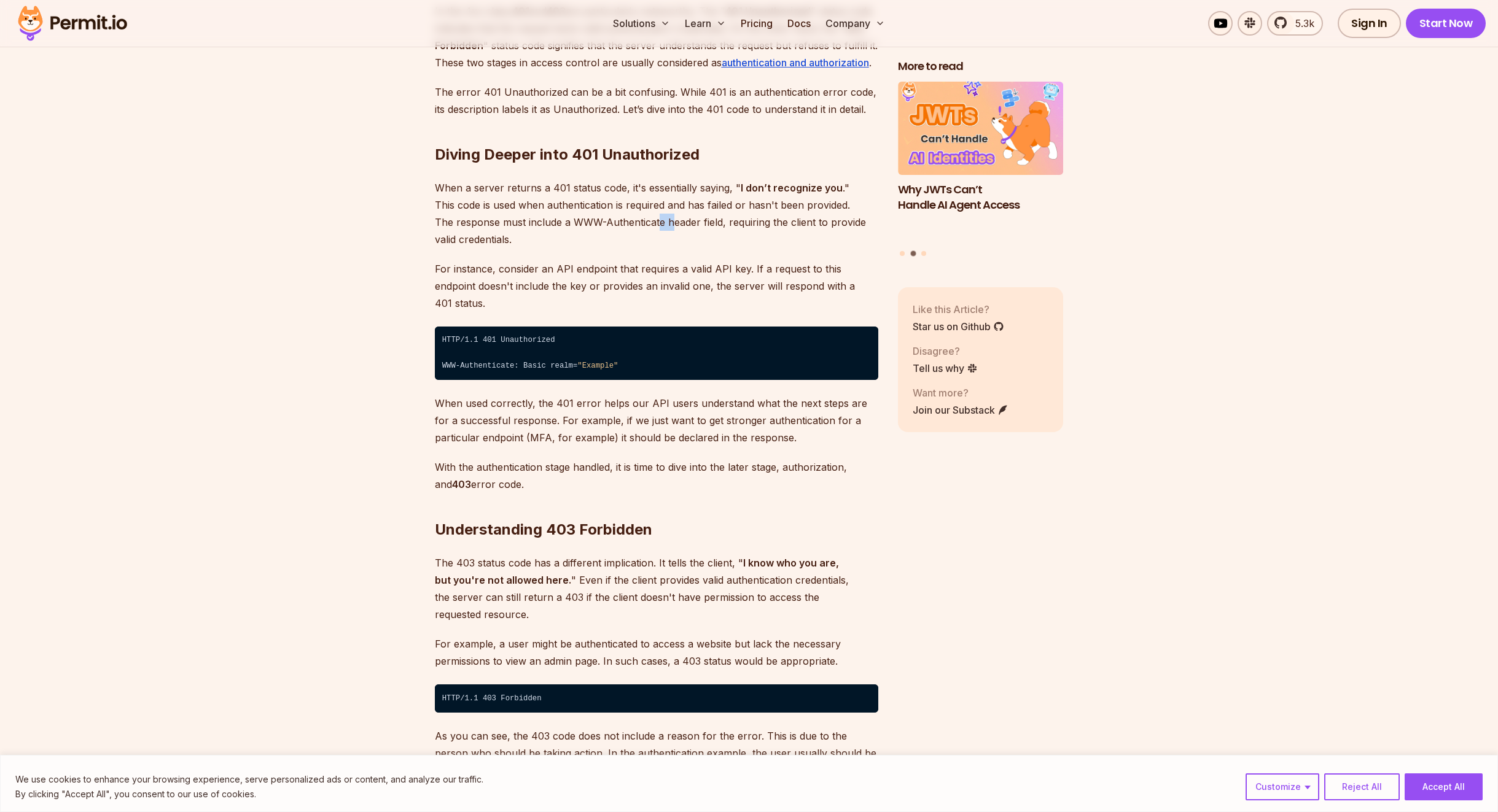
click at [656, 223] on p "When a server returns a 401 status code, it's essentially saying, " I don’t rec…" at bounding box center [657, 213] width 443 height 69
drag
click at [767, 226] on p "When a server returns a 401 status code, it's essentially saying, " I don’t rec…" at bounding box center [657, 213] width 443 height 69
click at [809, 223] on p "When a server returns a 401 status code, it's essentially saying, " I don’t rec…" at bounding box center [657, 213] width 443 height 69
click at [462, 262] on p "For instance, consider an API endpoint that requires a valid API key. If a requ…" at bounding box center [657, 286] width 443 height 51
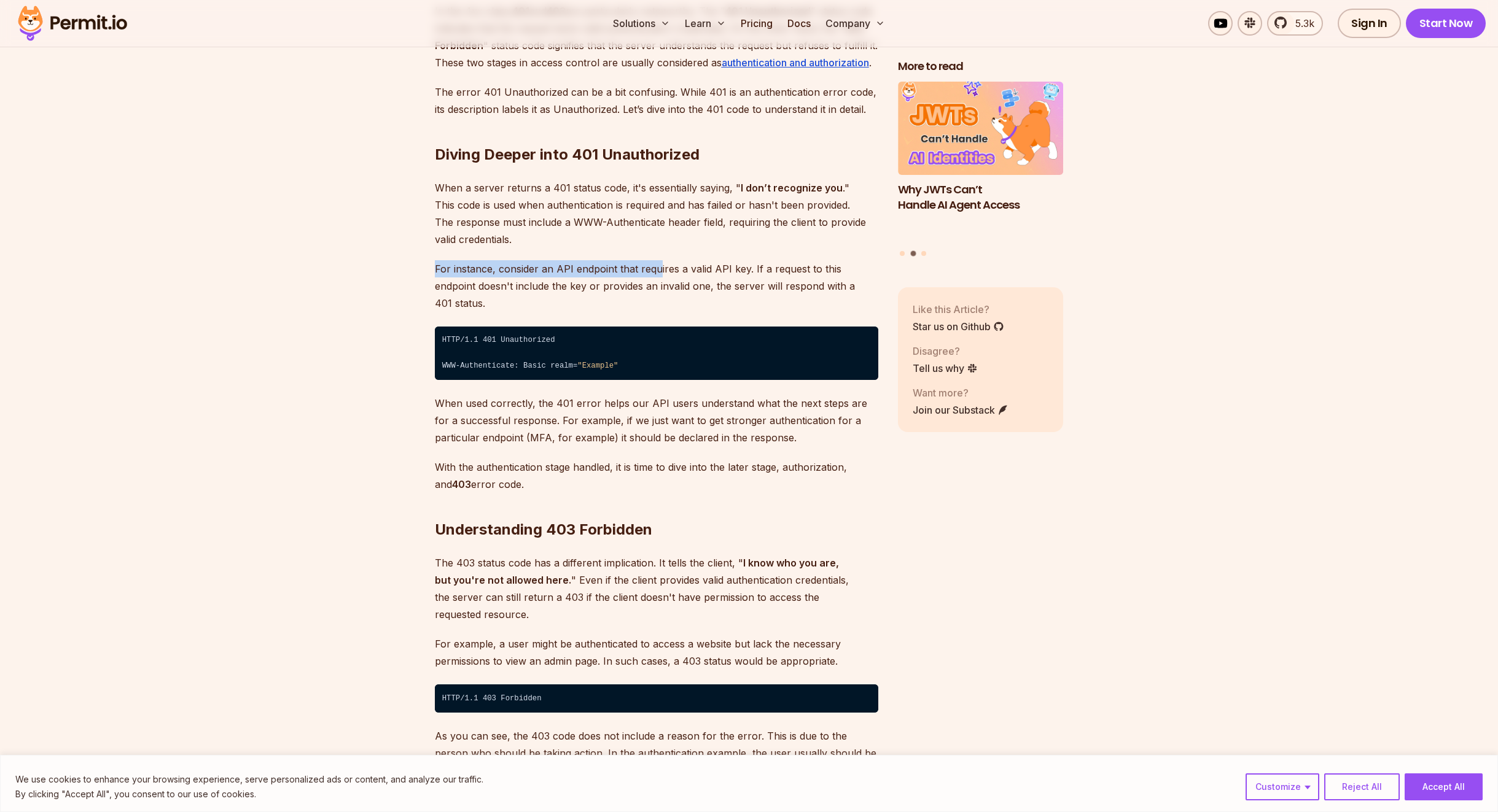
click at [712, 273] on p "For instance, consider an API endpoint that requires a valid API key. If a requ…" at bounding box center [657, 286] width 443 height 51
click at [539, 291] on p "For instance, consider an API endpoint that requires a valid API key. If a requ…" at bounding box center [657, 286] width 443 height 51
click at [759, 288] on p "For instance, consider an API endpoint that requires a valid API key. If a requ…" at bounding box center [657, 286] width 443 height 51
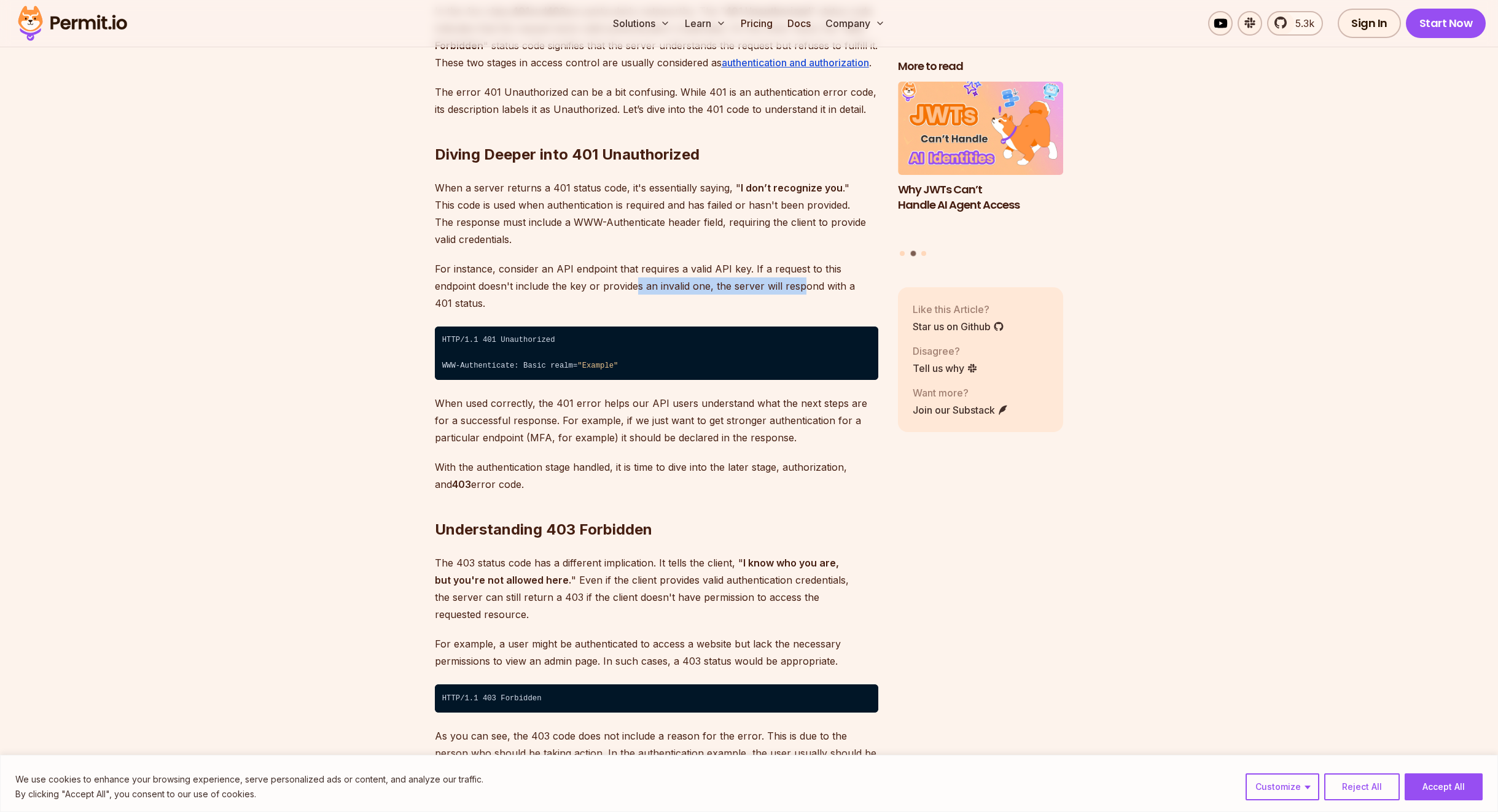
click at [759, 288] on p "For instance, consider an API endpoint that requires a valid API key. If a requ…" at bounding box center [657, 286] width 443 height 51
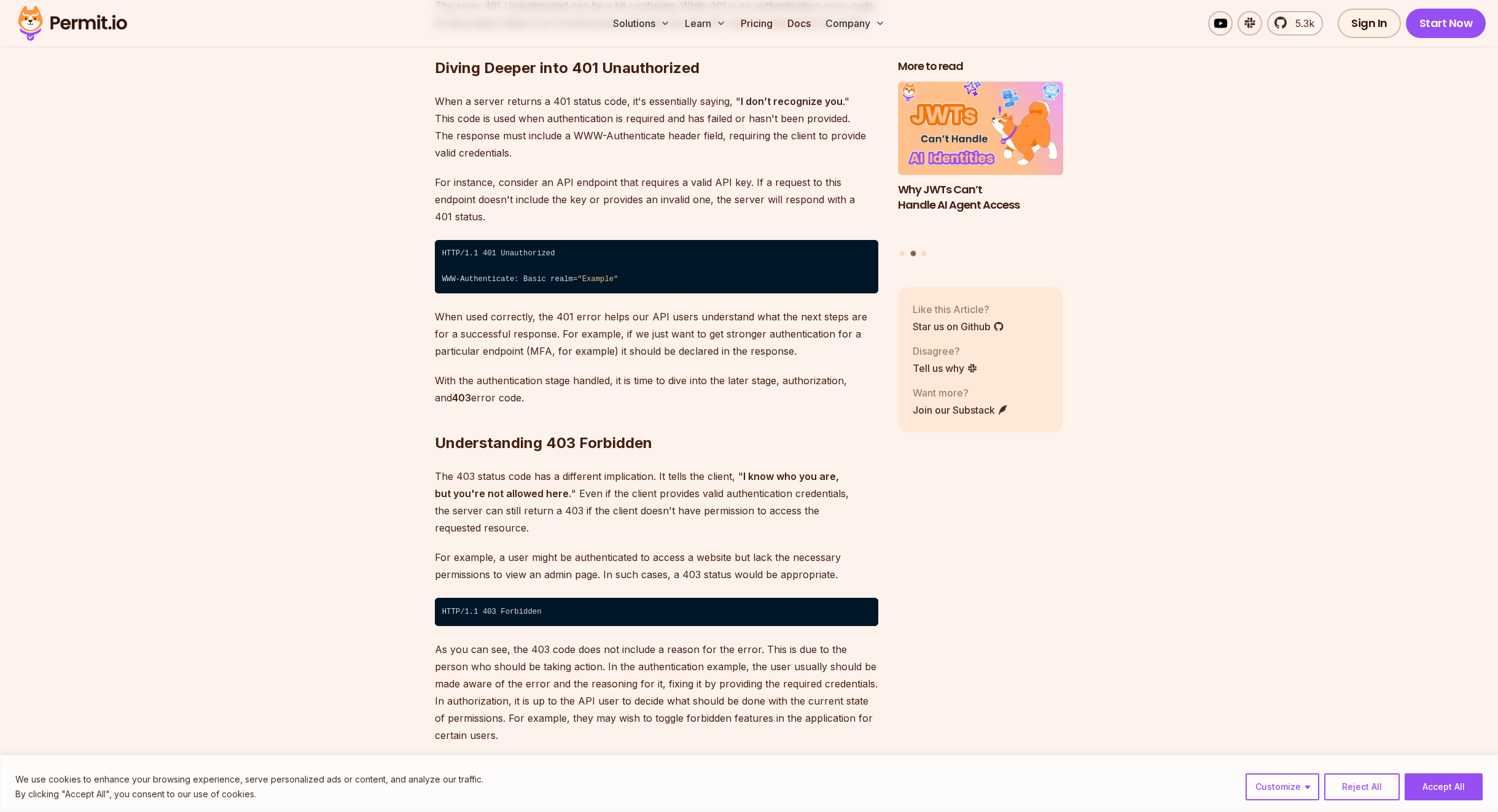
scroll to position [1971, 0]
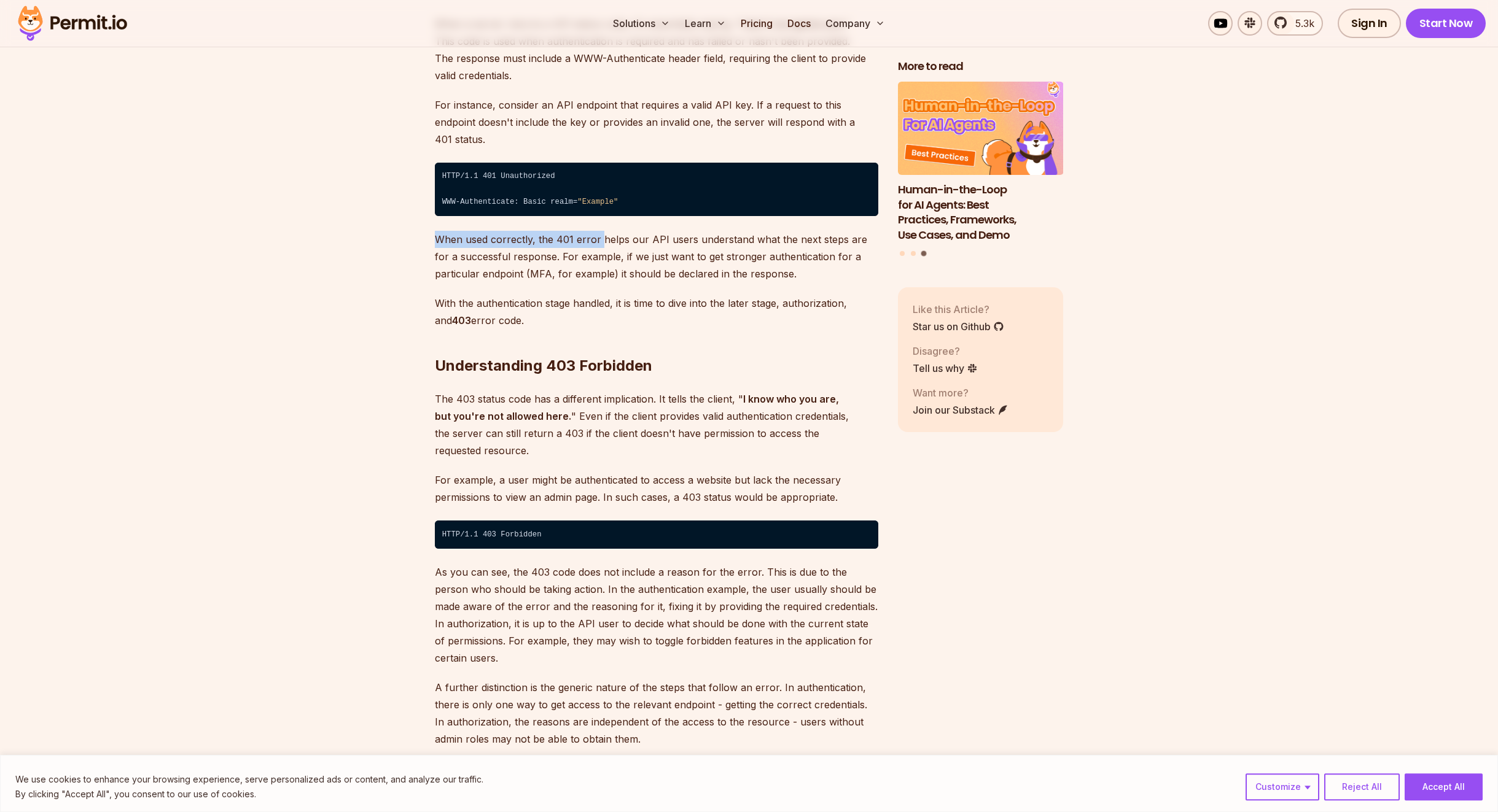
click at [600, 231] on p "When used correctly, the 401 error helps our API users understand what the next…" at bounding box center [657, 257] width 443 height 51
click at [629, 231] on p "When used correctly, the 401 error helps our API users understand what the next…" at bounding box center [657, 257] width 443 height 51
click at [626, 231] on p "When used correctly, the 401 error helps our API users understand what the next…" at bounding box center [657, 257] width 443 height 51
click at [602, 231] on p "When used correctly, the 401 error helps our API users understand what the next…" at bounding box center [657, 257] width 443 height 51
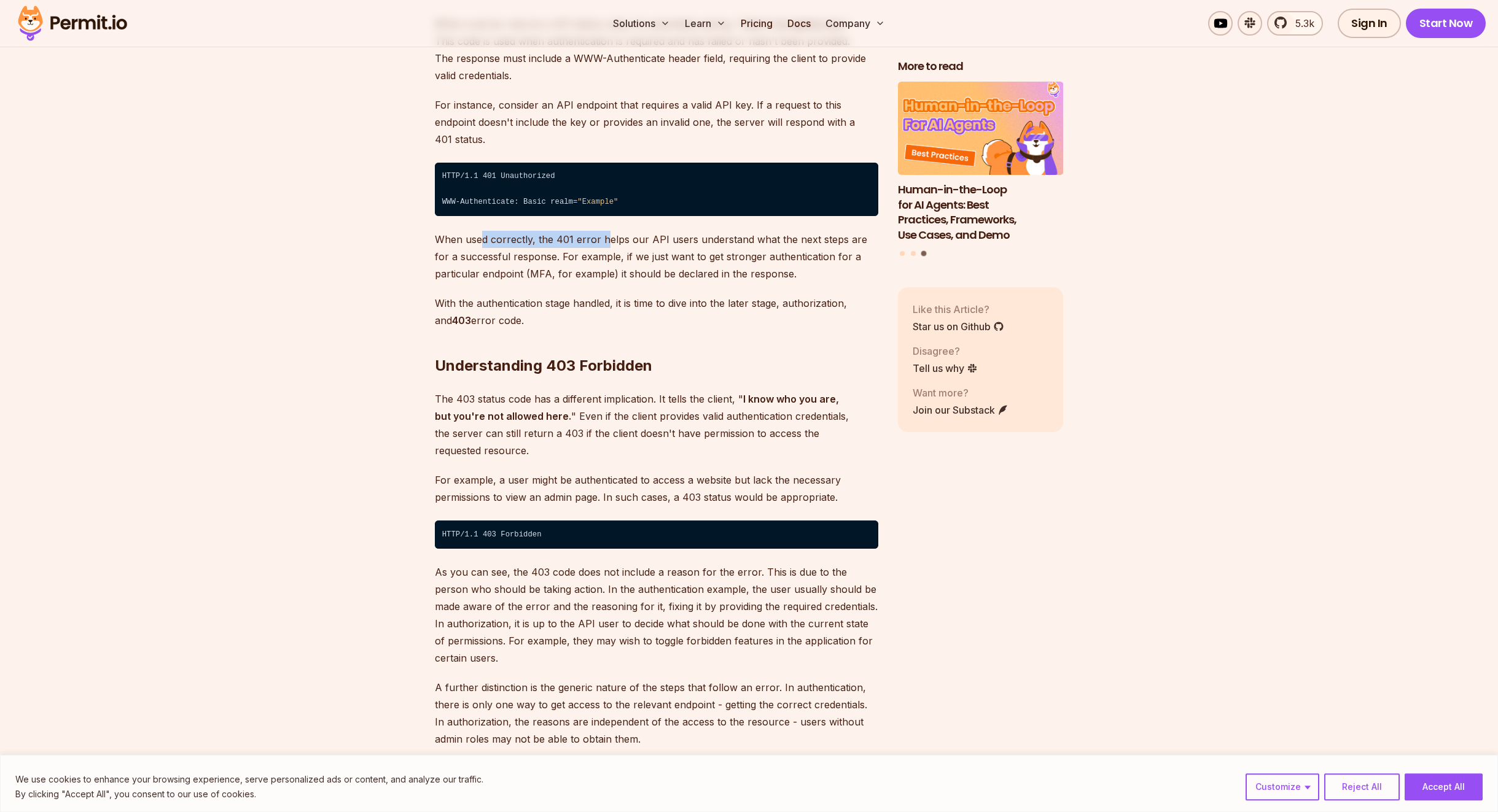
click at [602, 231] on p "When used correctly, the 401 error helps our API users understand what the next…" at bounding box center [657, 257] width 443 height 51
click at [757, 231] on p "When used correctly, the 401 error helps our API users understand what the next…" at bounding box center [657, 257] width 443 height 51
click at [759, 231] on p "When used correctly, the 401 error helps our API users understand what the next…" at bounding box center [657, 257] width 443 height 51
click at [472, 244] on p "When used correctly, the 401 error helps our API users understand what the next…" at bounding box center [657, 257] width 443 height 51
click at [598, 238] on p "When used correctly, the 401 error helps our API users understand what the next…" at bounding box center [657, 257] width 443 height 51
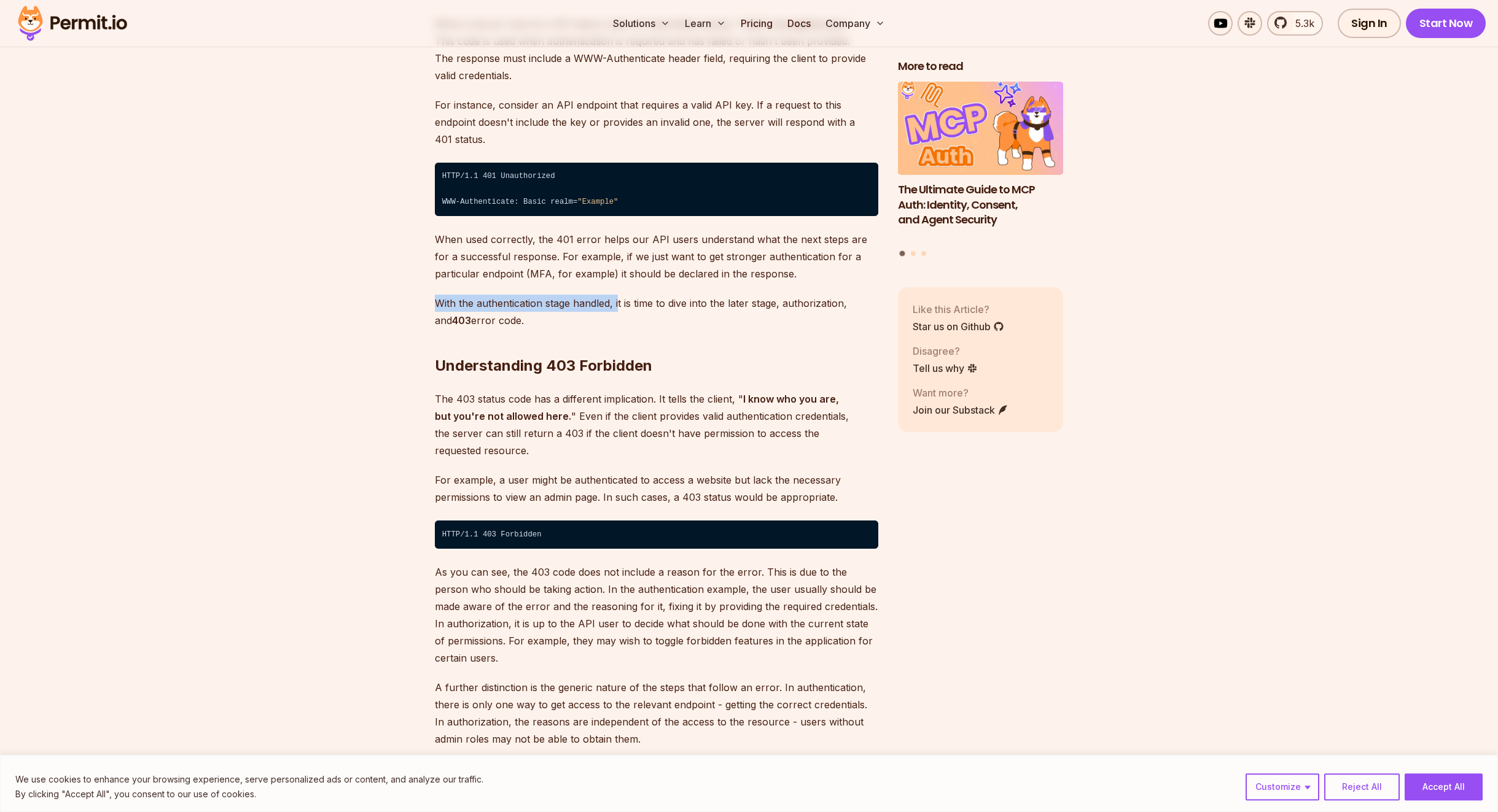
click at [618, 294] on p "With the authentication stage handled, it is time to dive into the later stage,…" at bounding box center [657, 311] width 443 height 35
click at [721, 294] on p "With the authentication stage handled, it is time to dive into the later stage,…" at bounding box center [657, 311] width 443 height 35
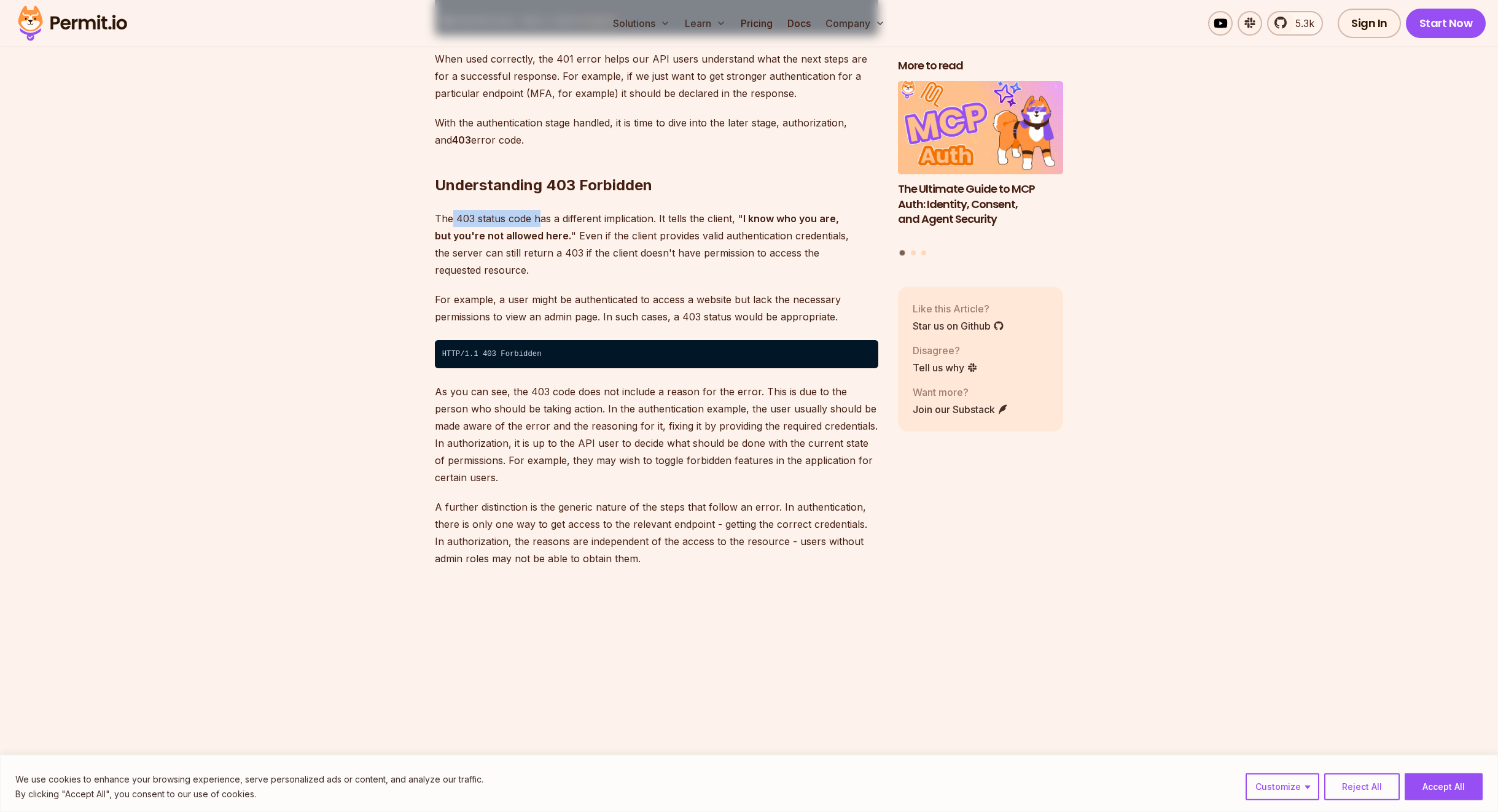
click at [541, 210] on p "The 403 status code has a different implication. It tells the client, " I know …" at bounding box center [657, 245] width 443 height 69
click at [641, 210] on p "The 403 status code has a different implication. It tells the client, " I know …" at bounding box center [657, 245] width 443 height 69
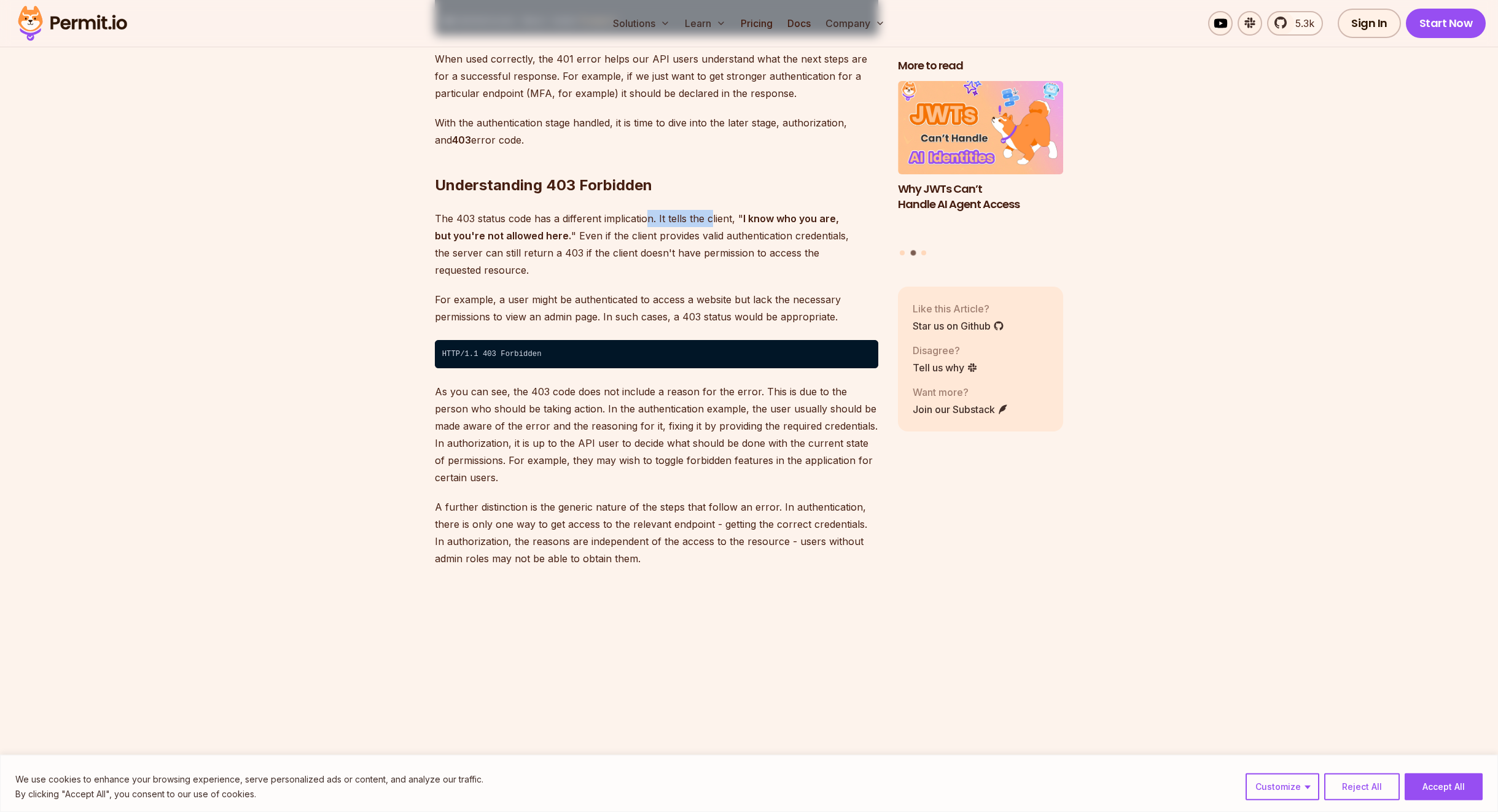
click at [712, 210] on p "The 403 status code has a different implication. It tells the client, " I know …" at bounding box center [657, 245] width 443 height 69
click at [550, 217] on p "The 403 status code has a different implication. It tells the client, " I know …" at bounding box center [657, 245] width 443 height 69
